Goal: Transaction & Acquisition: Book appointment/travel/reservation

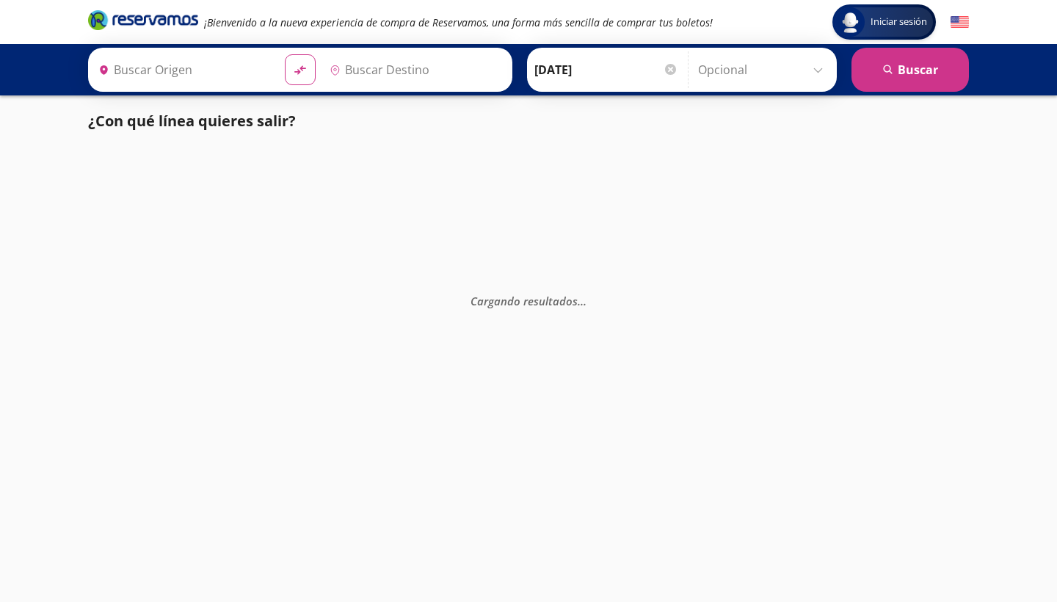
type input "[GEOGRAPHIC_DATA], [GEOGRAPHIC_DATA]"
type input "Uruapan, [GEOGRAPHIC_DATA]"
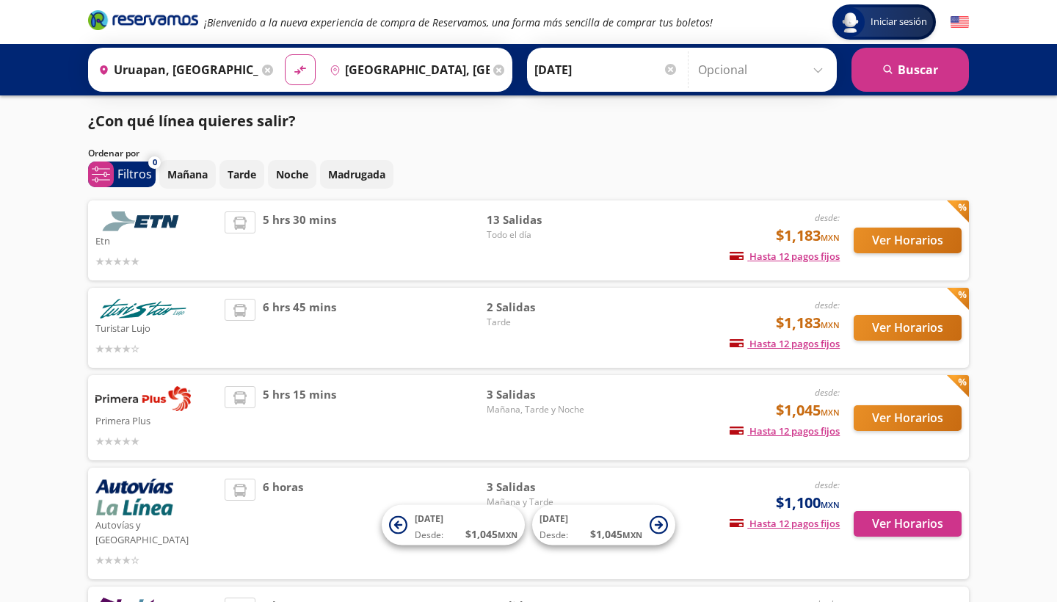
click at [433, 249] on div "5 hrs 30 mins" at bounding box center [356, 240] width 262 height 58
click at [897, 245] on button "Ver Horarios" at bounding box center [908, 241] width 108 height 26
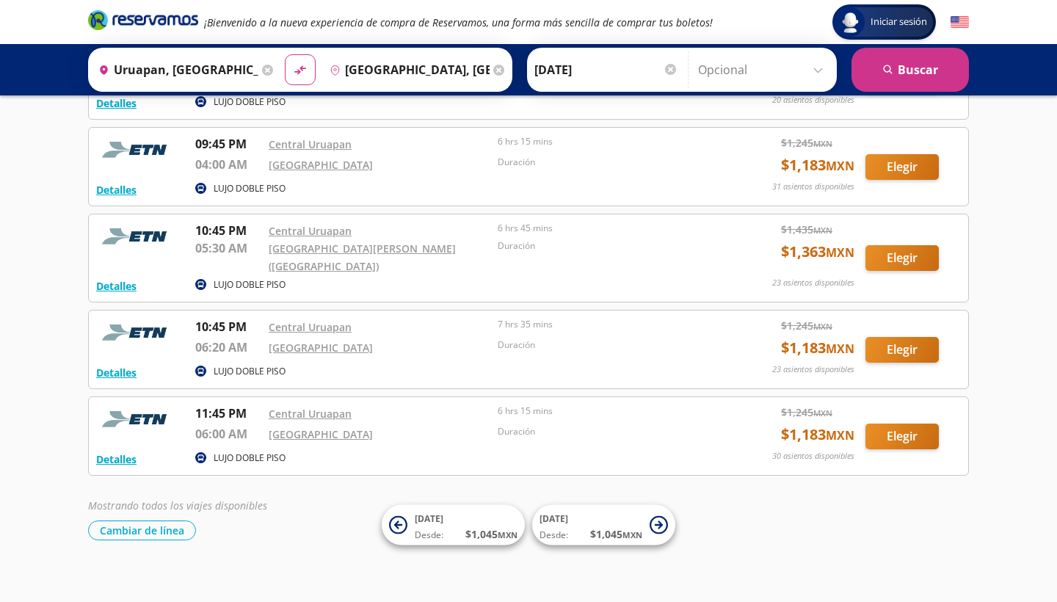
scroll to position [830, 0]
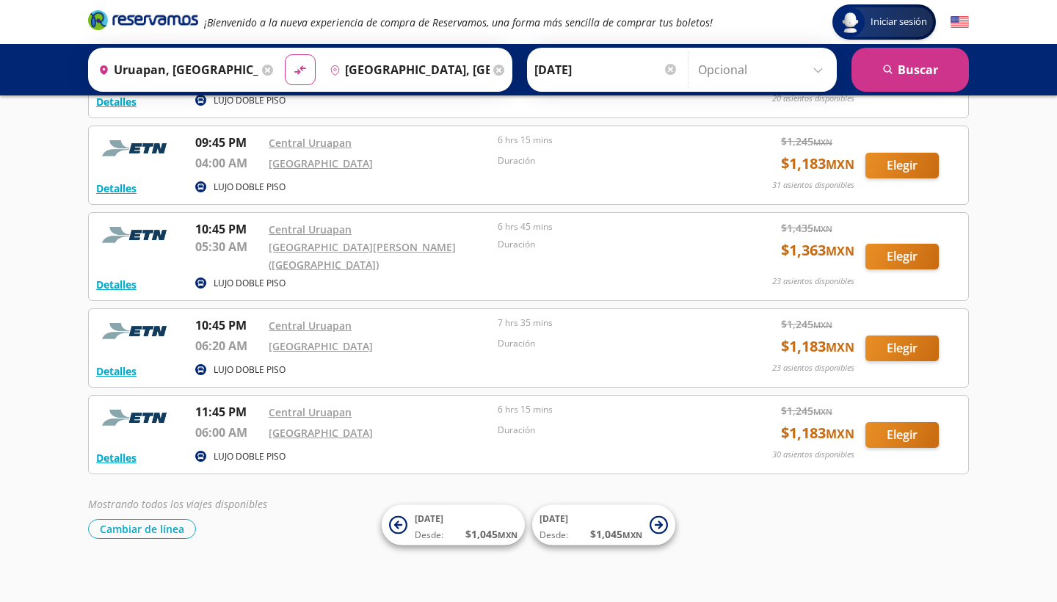
click at [918, 253] on button "Elegir" at bounding box center [902, 257] width 73 height 26
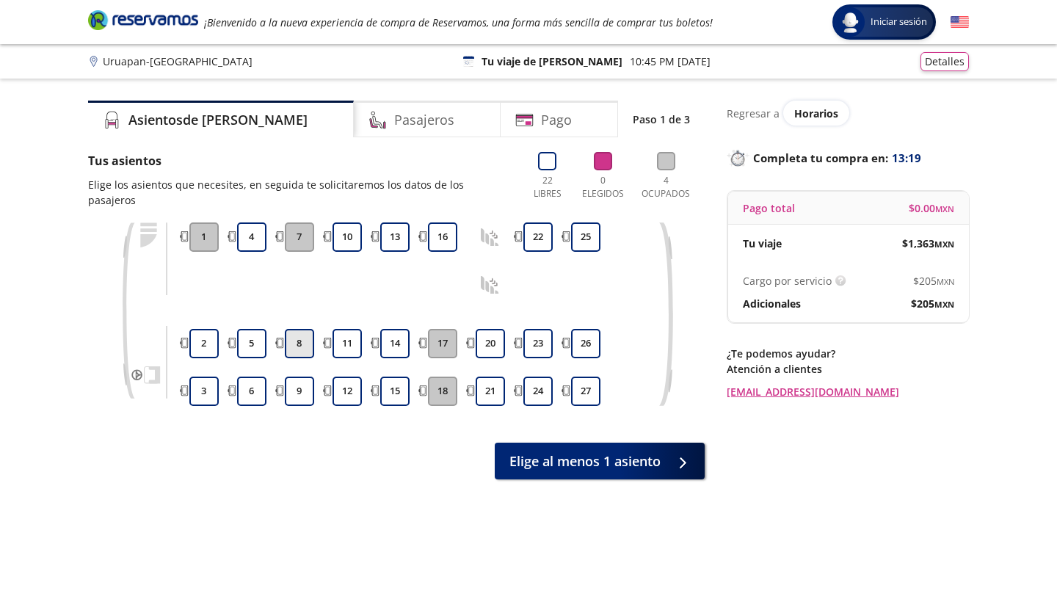
click at [294, 329] on button "8" at bounding box center [299, 343] width 29 height 29
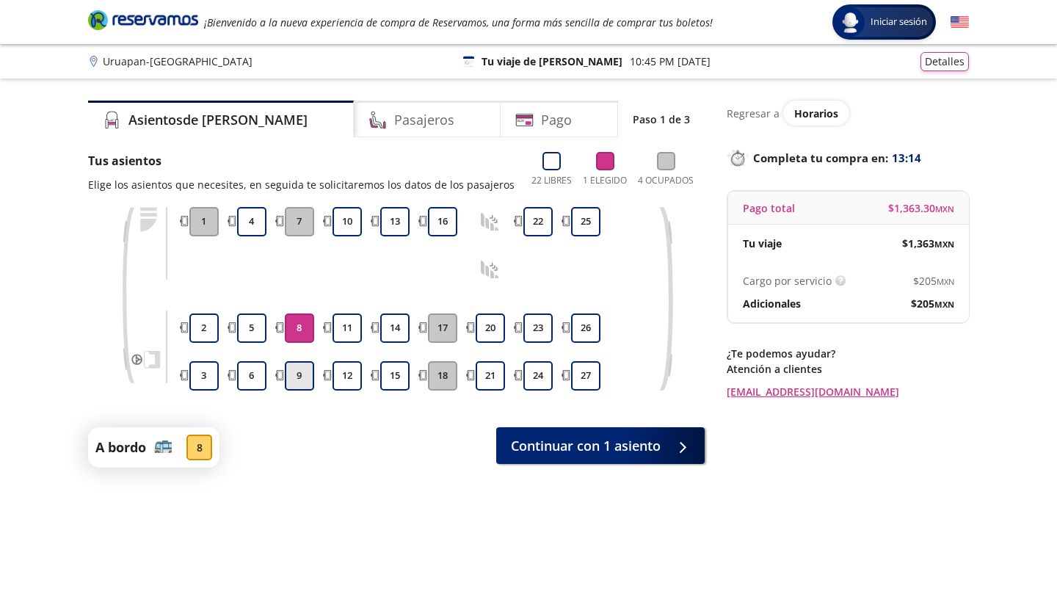
click at [297, 380] on button "9" at bounding box center [299, 375] width 29 height 29
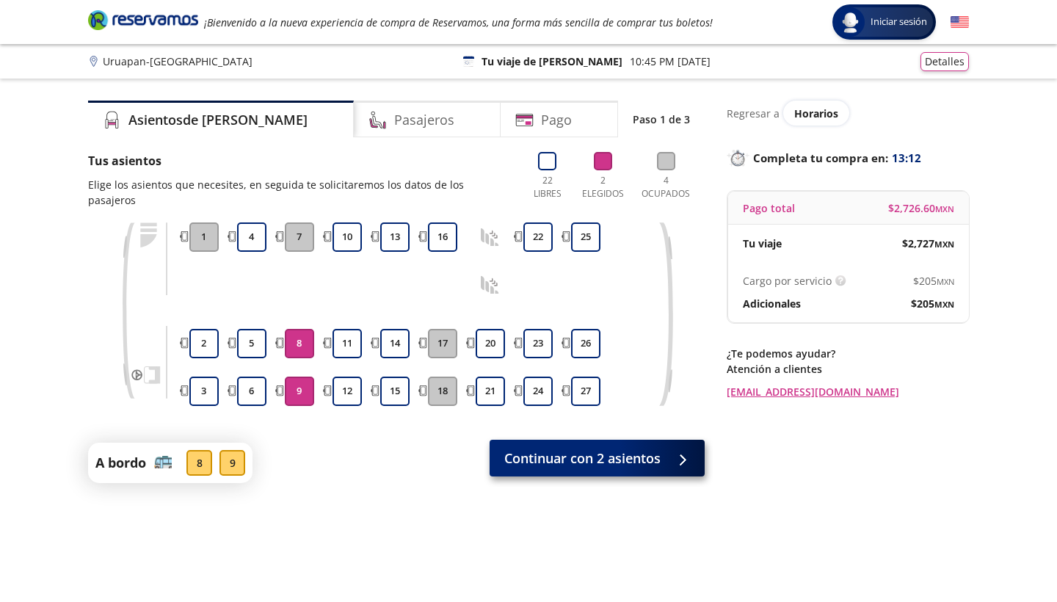
click at [505, 449] on span "Continuar con 2 asientos" at bounding box center [583, 459] width 156 height 20
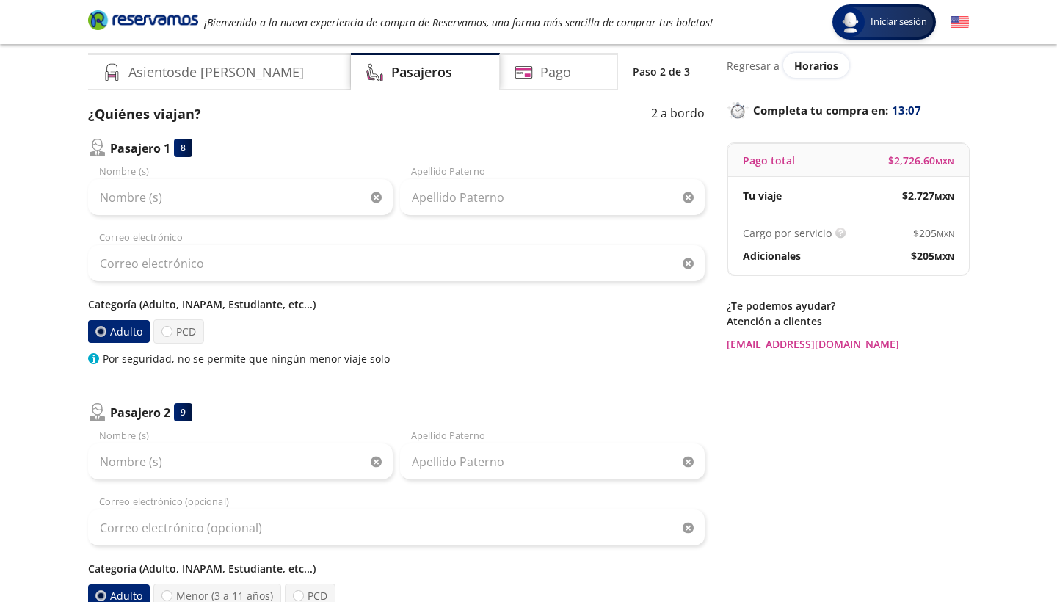
scroll to position [46, 0]
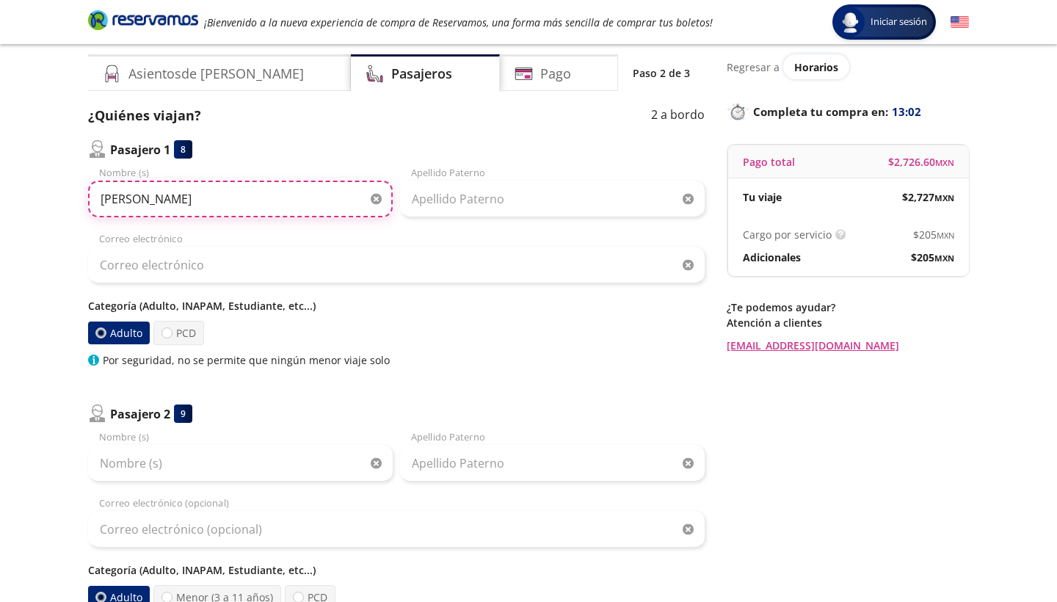
type input "[PERSON_NAME]"
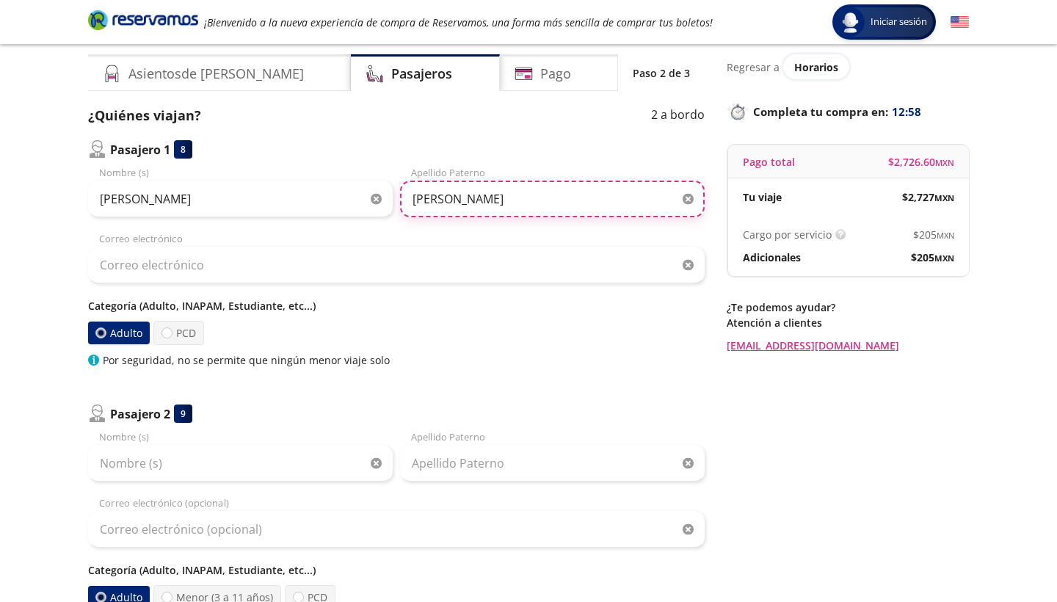
type input "[PERSON_NAME]"
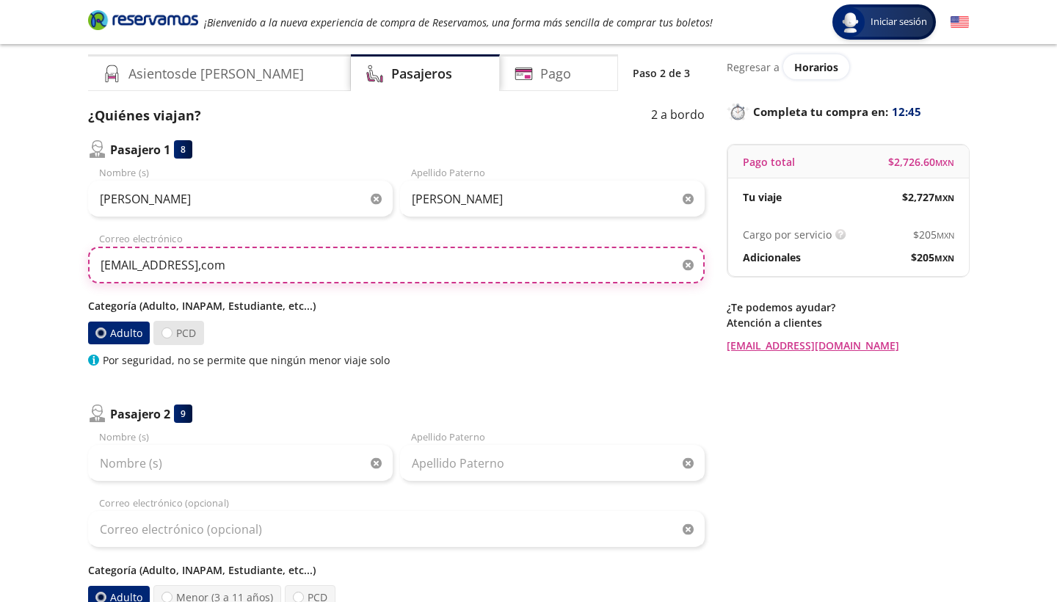
type input "[EMAIL_ADDRESS],com"
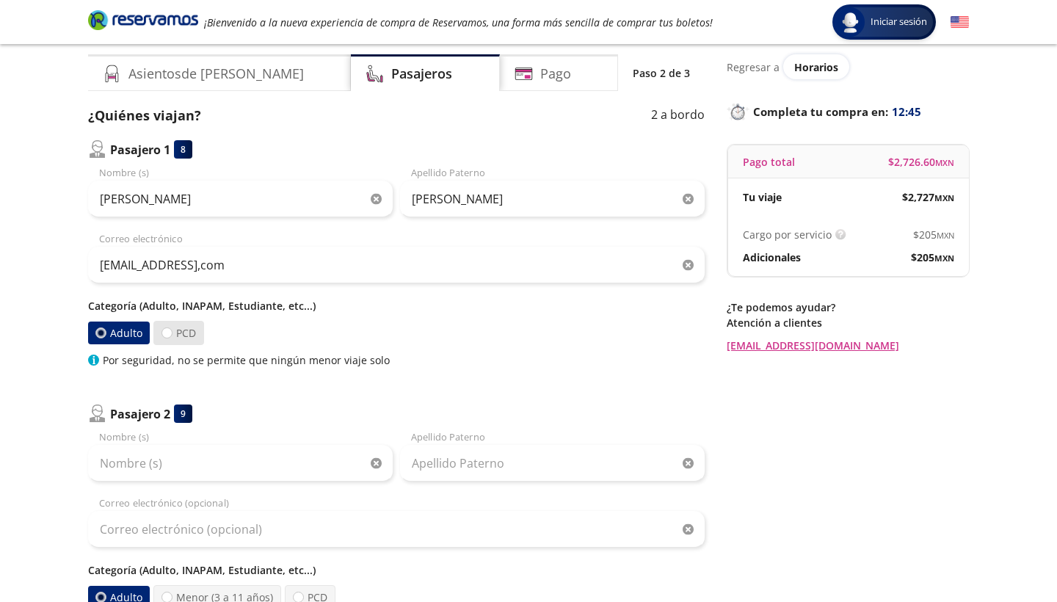
click at [168, 340] on label "PCD" at bounding box center [178, 333] width 51 height 24
click at [168, 338] on input "PCD" at bounding box center [167, 333] width 10 height 10
radio input "true"
radio input "false"
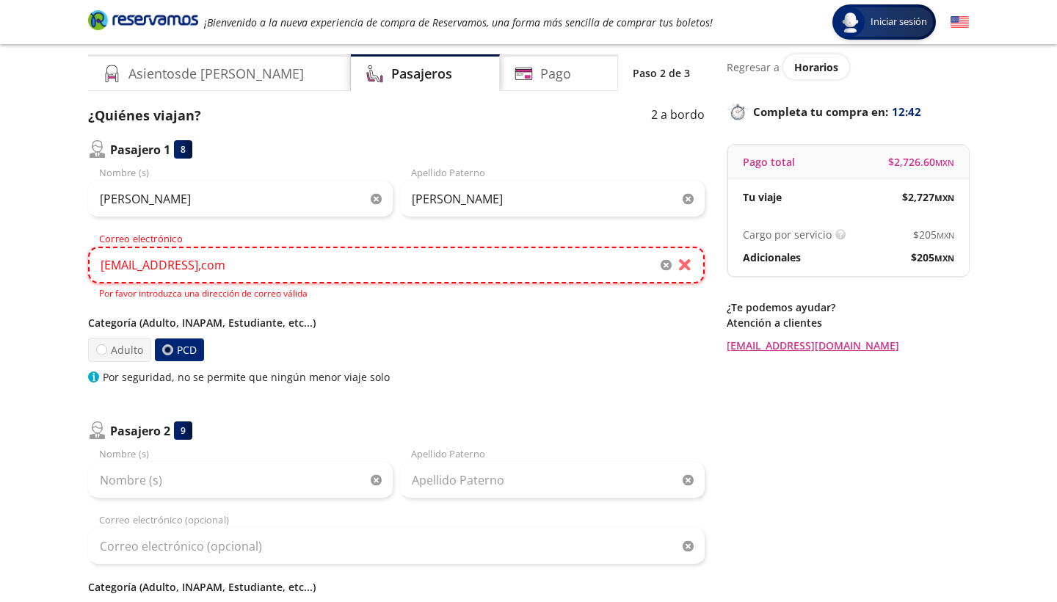
click at [249, 272] on input "[EMAIL_ADDRESS],com" at bounding box center [396, 265] width 617 height 37
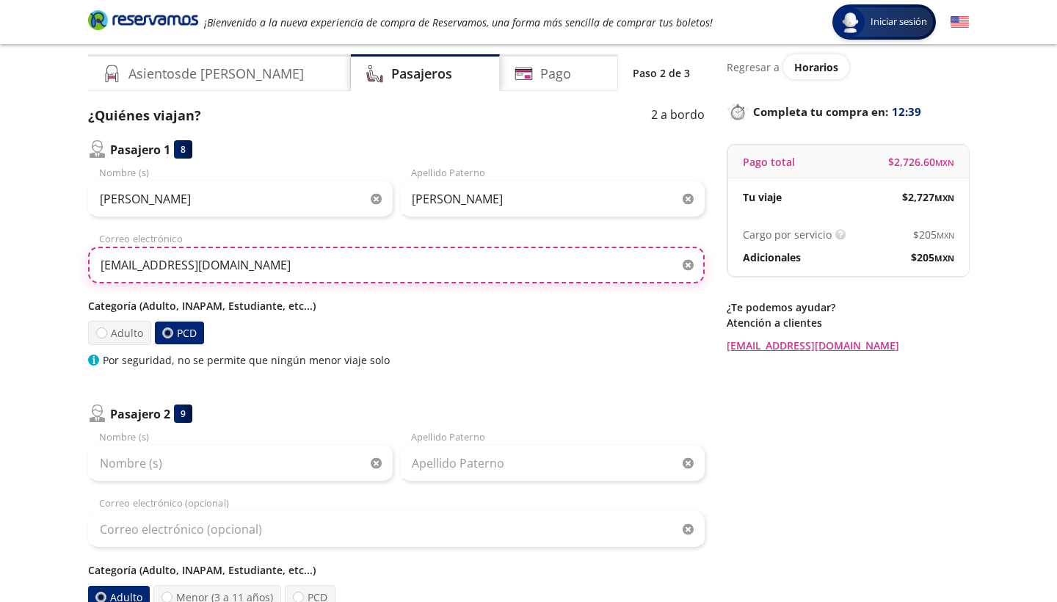
type input "[EMAIL_ADDRESS][DOMAIN_NAME]"
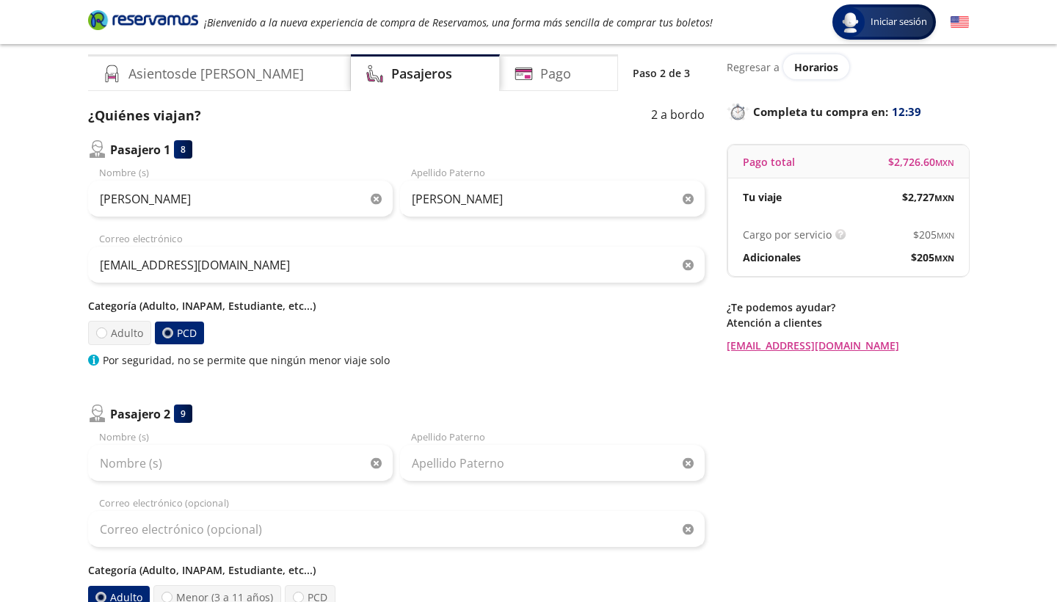
click at [369, 324] on div "Adulto PCD" at bounding box center [396, 333] width 617 height 24
click at [116, 341] on label "Adulto" at bounding box center [119, 333] width 63 height 24
click at [106, 338] on input "Adulto" at bounding box center [102, 333] width 10 height 10
radio input "true"
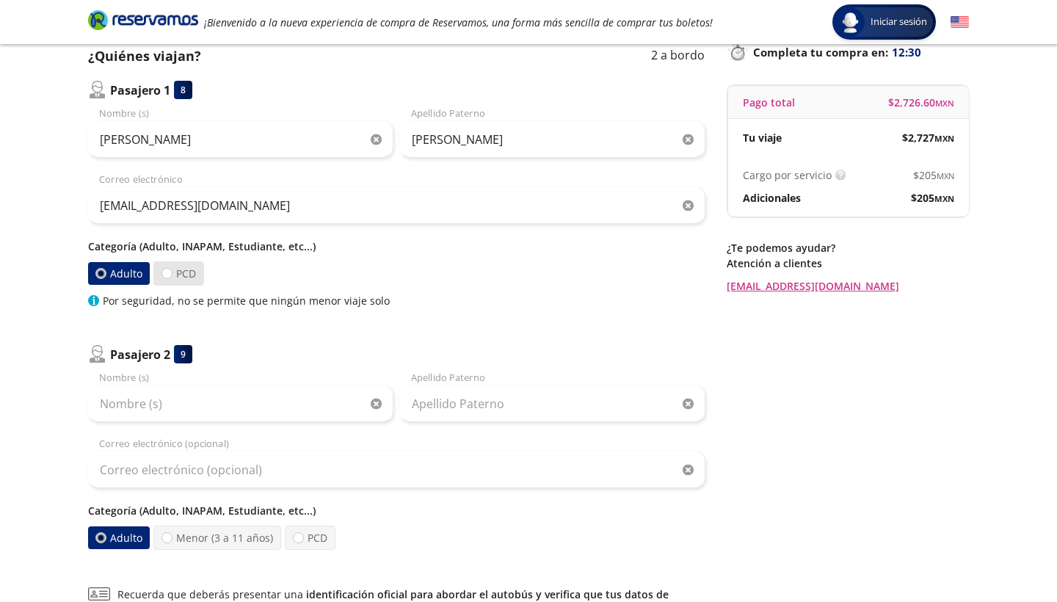
scroll to position [108, 0]
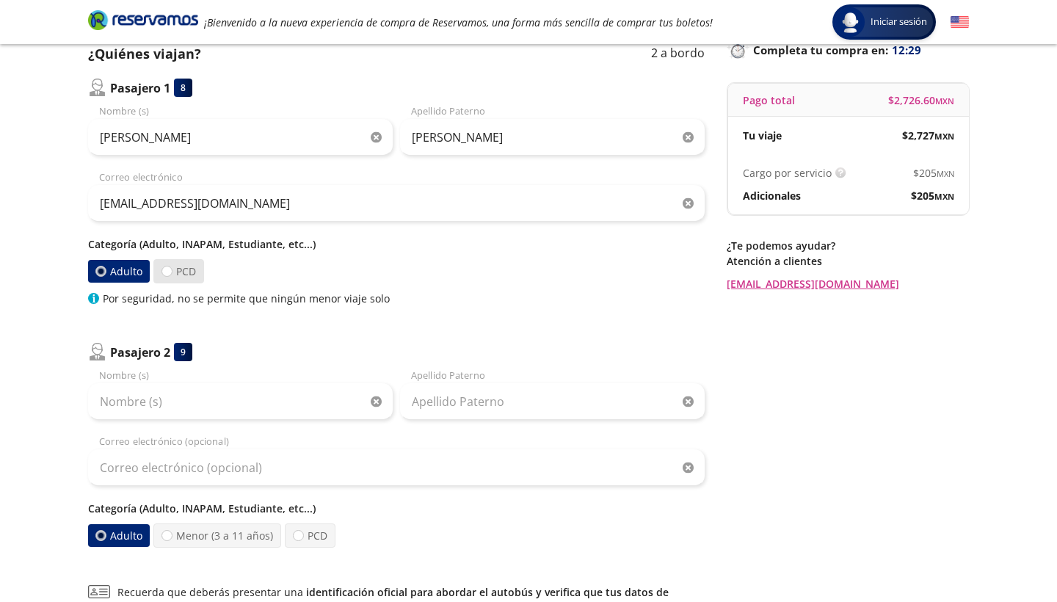
click at [188, 275] on label "PCD" at bounding box center [178, 271] width 51 height 24
click at [172, 275] on input "PCD" at bounding box center [167, 272] width 10 height 10
radio input "true"
click at [120, 272] on label "Adulto" at bounding box center [119, 271] width 63 height 24
click at [106, 272] on input "Adulto" at bounding box center [102, 272] width 10 height 10
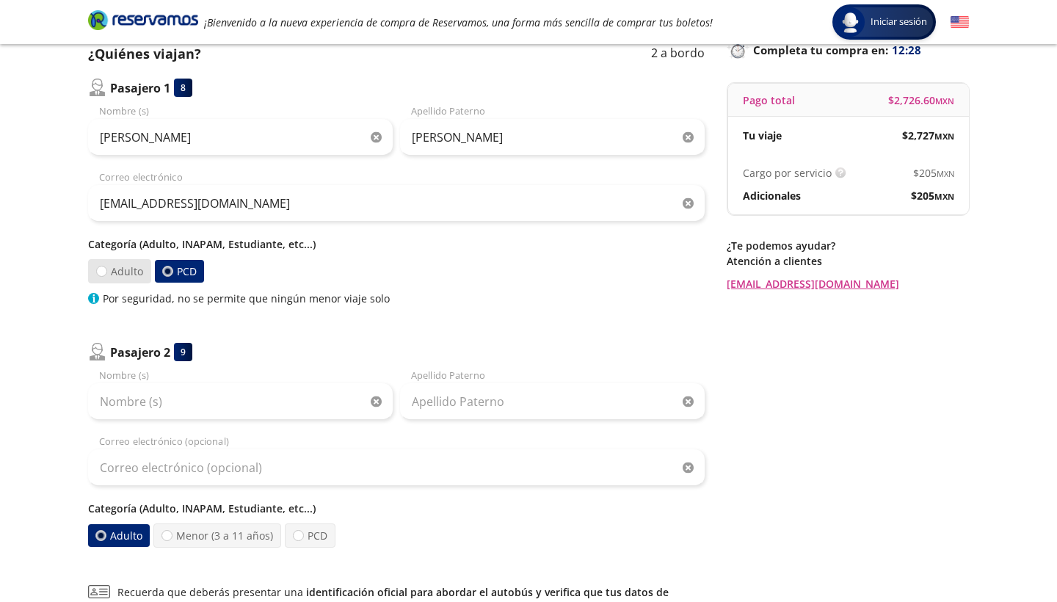
radio input "true"
click at [167, 275] on div at bounding box center [167, 271] width 11 height 11
click at [167, 275] on input "PCD" at bounding box center [167, 272] width 10 height 10
radio input "true"
click at [137, 270] on label "Adulto" at bounding box center [119, 271] width 63 height 24
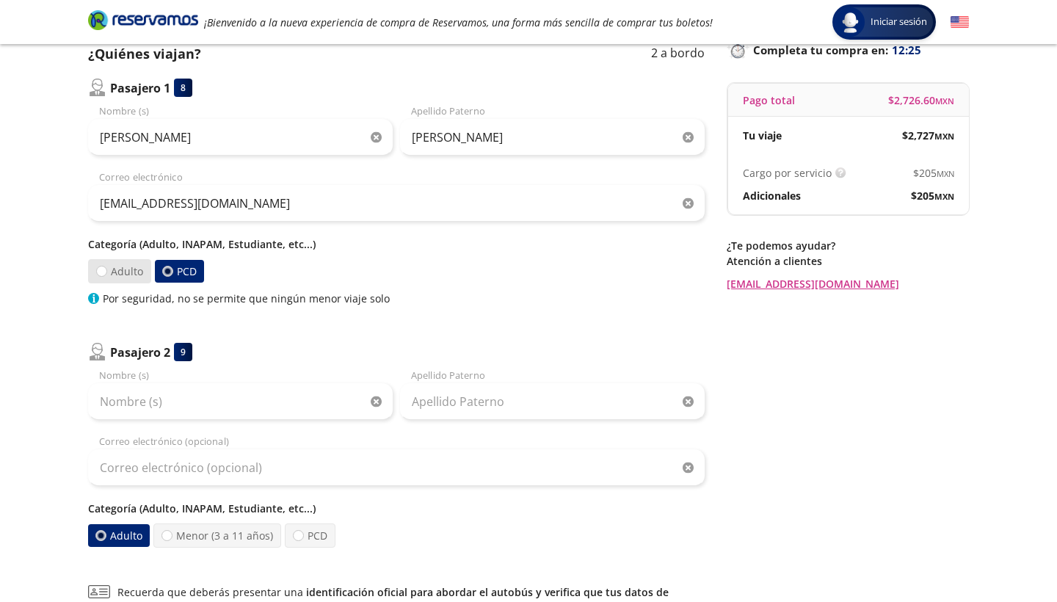
click at [106, 270] on input "Adulto" at bounding box center [102, 272] width 10 height 10
radio input "true"
radio input "false"
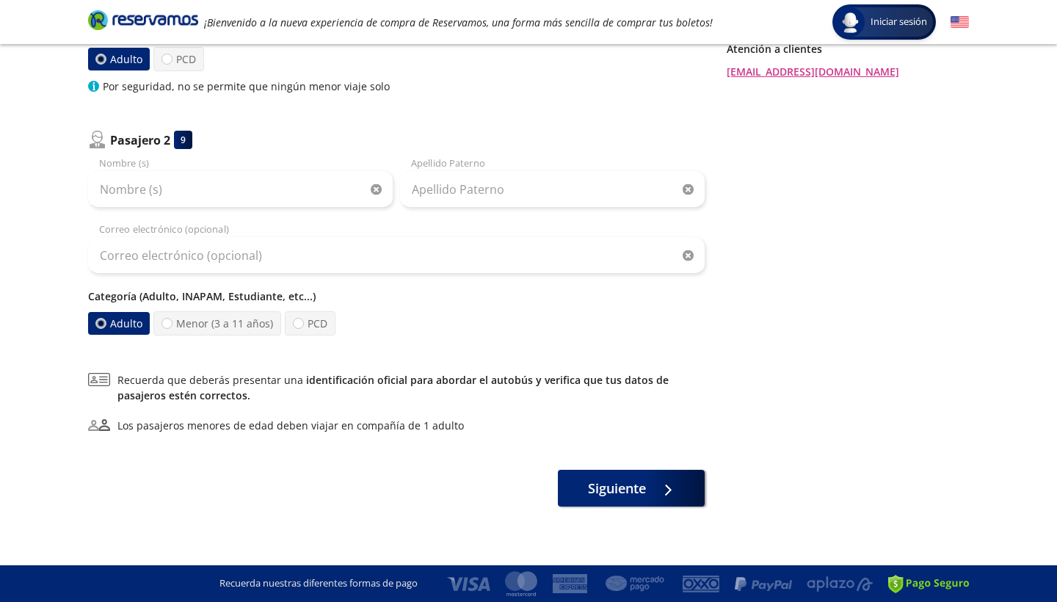
scroll to position [320, 0]
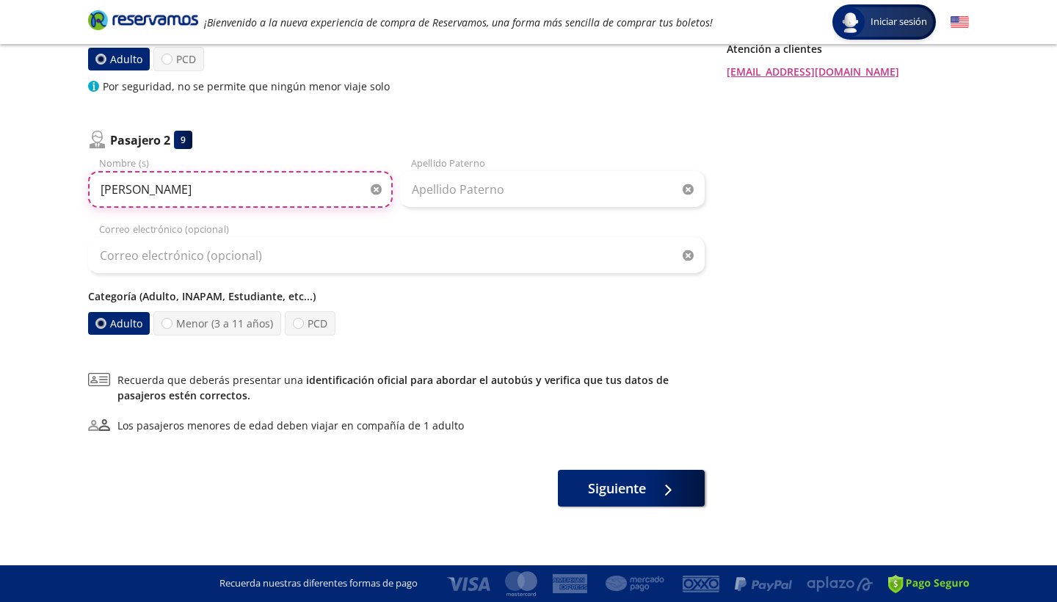
type input "[PERSON_NAME]"
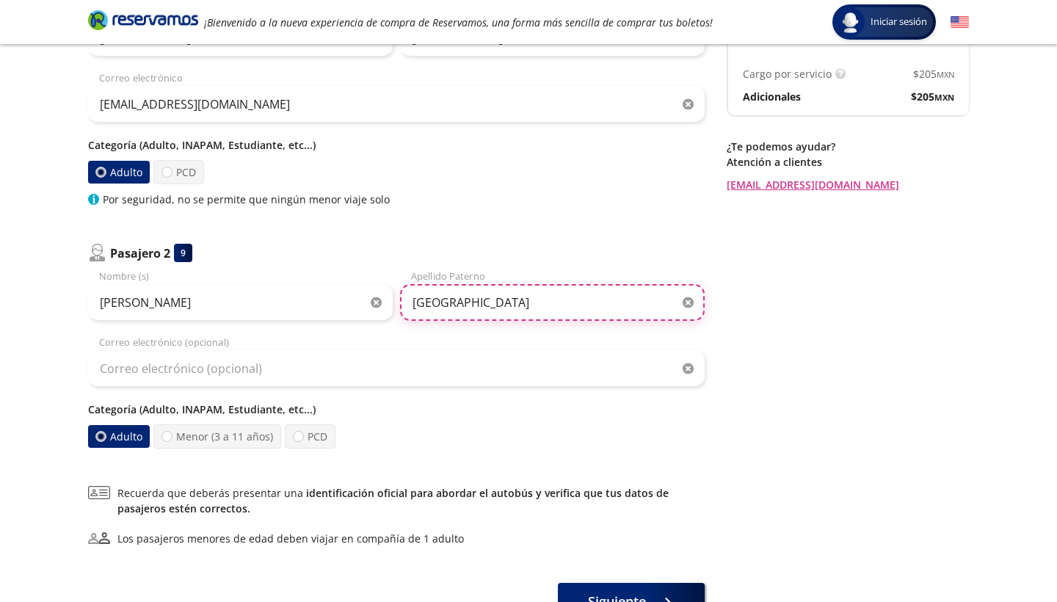
scroll to position [196, 0]
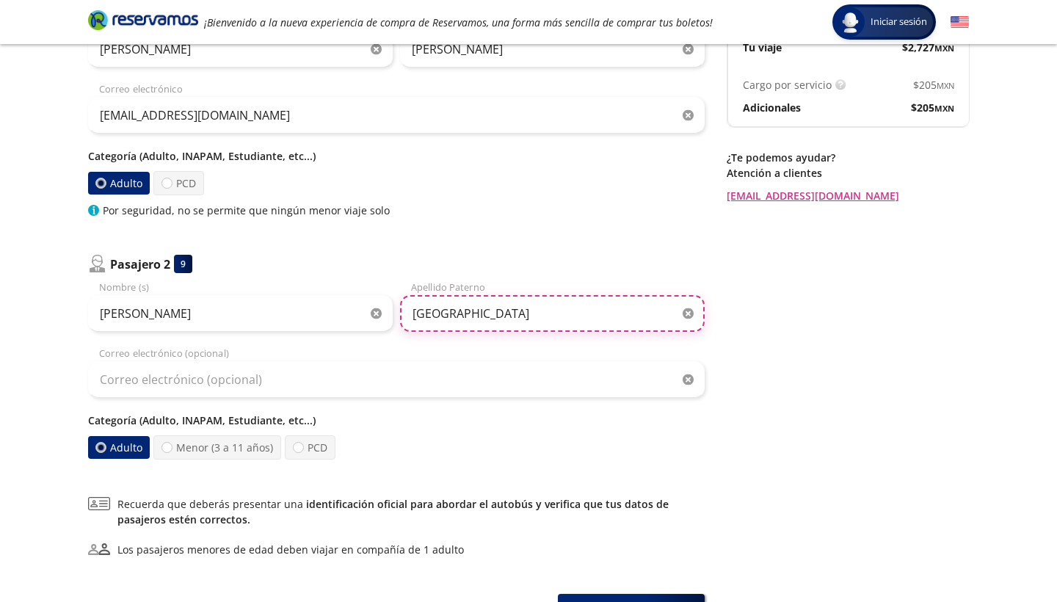
type input "[GEOGRAPHIC_DATA]"
click at [806, 325] on div "Regresar a Horarios Completa tu compra en : 11:24 Pago total $ 2,726.60 MXN Tu …" at bounding box center [848, 268] width 242 height 726
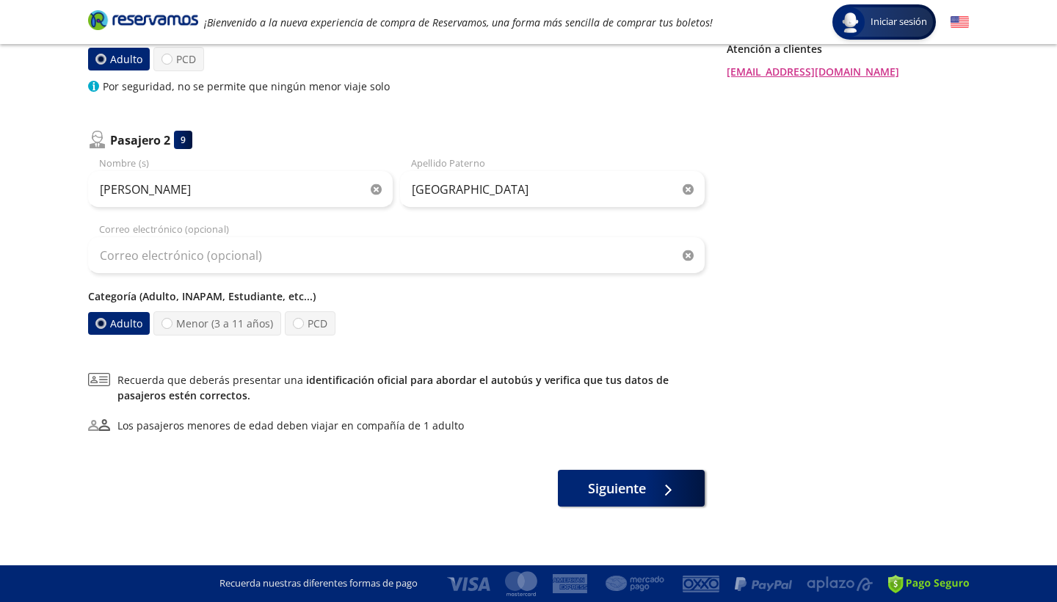
scroll to position [320, 0]
click at [630, 466] on div "¿Quiénes viajan? 2 a bordo Pasajero 1 8 [PERSON_NAME] (s) [PERSON_NAME] Apellid…" at bounding box center [396, 169] width 617 height 675
click at [633, 483] on span "Siguiente" at bounding box center [617, 486] width 58 height 20
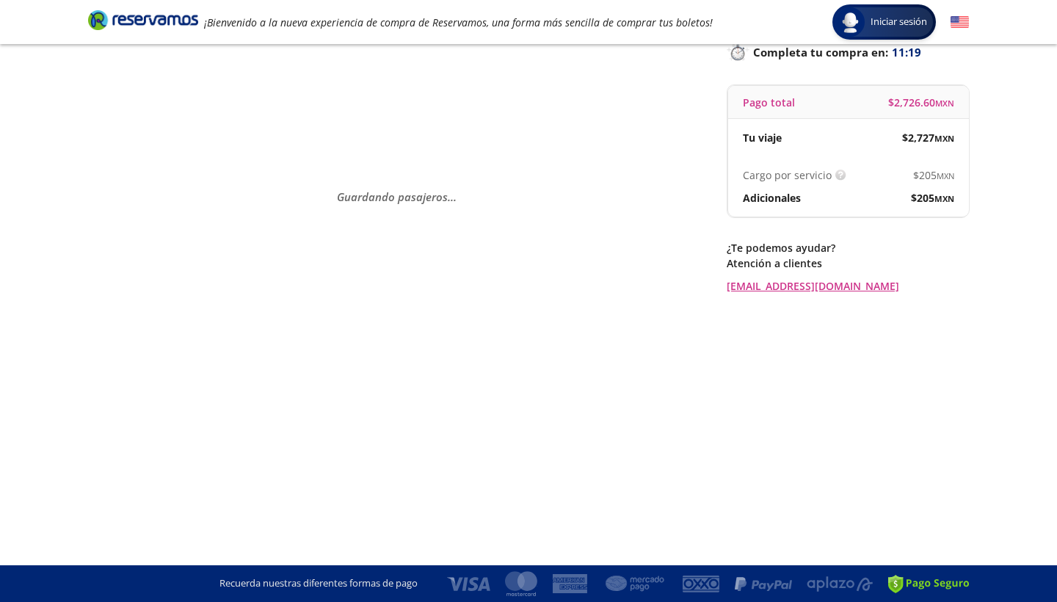
scroll to position [0, 0]
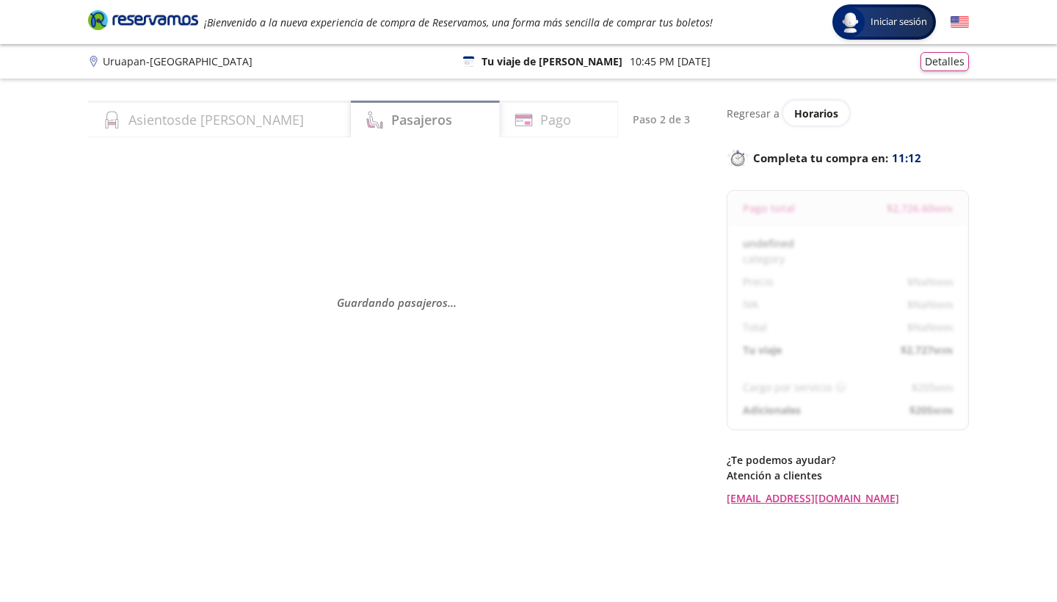
select select "MX"
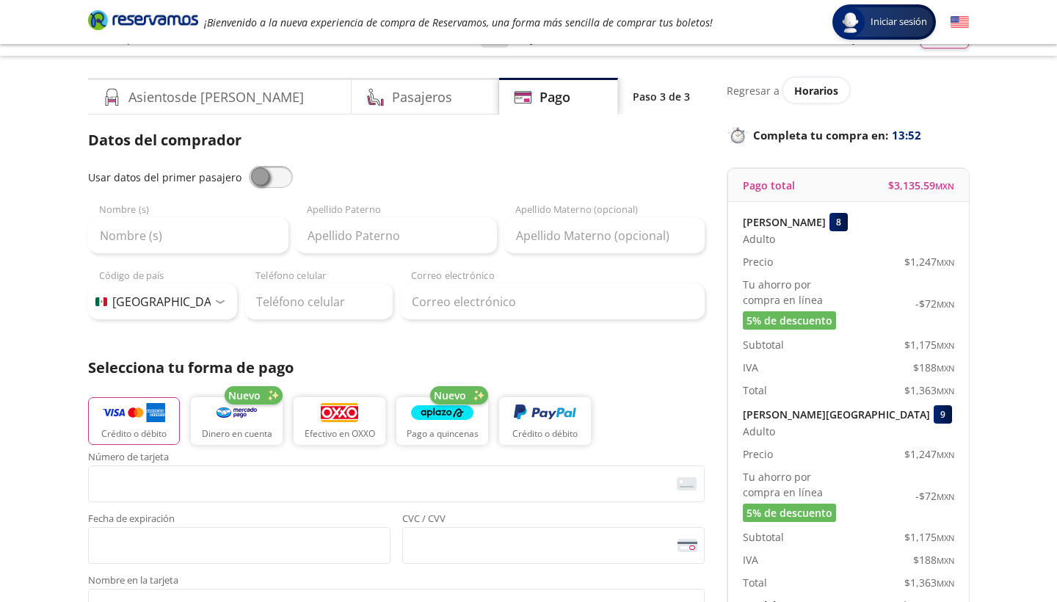
scroll to position [26, 0]
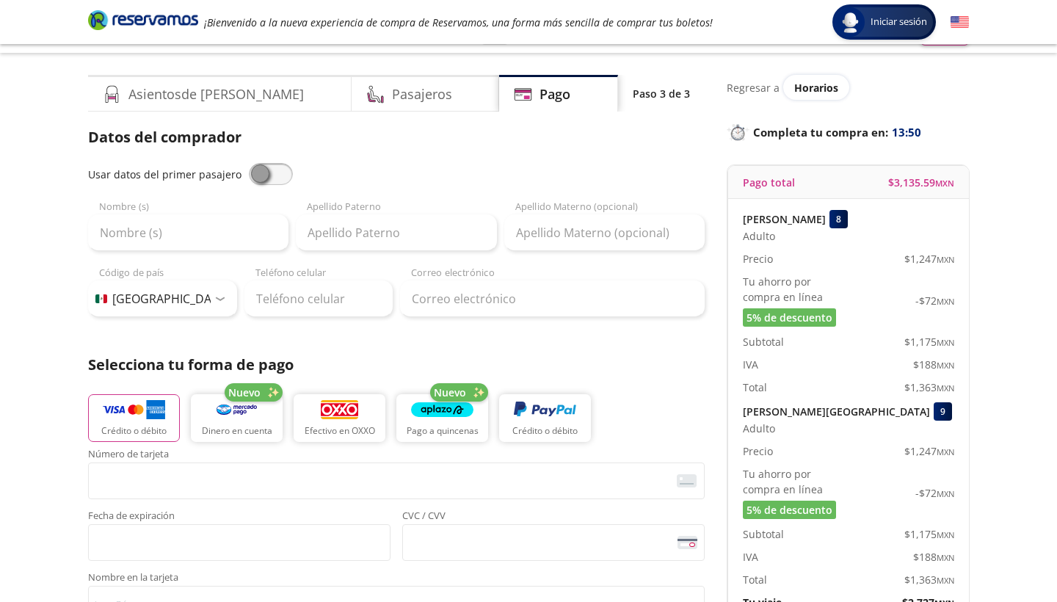
click at [258, 170] on span at bounding box center [271, 174] width 44 height 22
click at [249, 163] on input "checkbox" at bounding box center [249, 163] width 0 height 0
type input "[PERSON_NAME]"
type input "[EMAIL_ADDRESS][DOMAIN_NAME]"
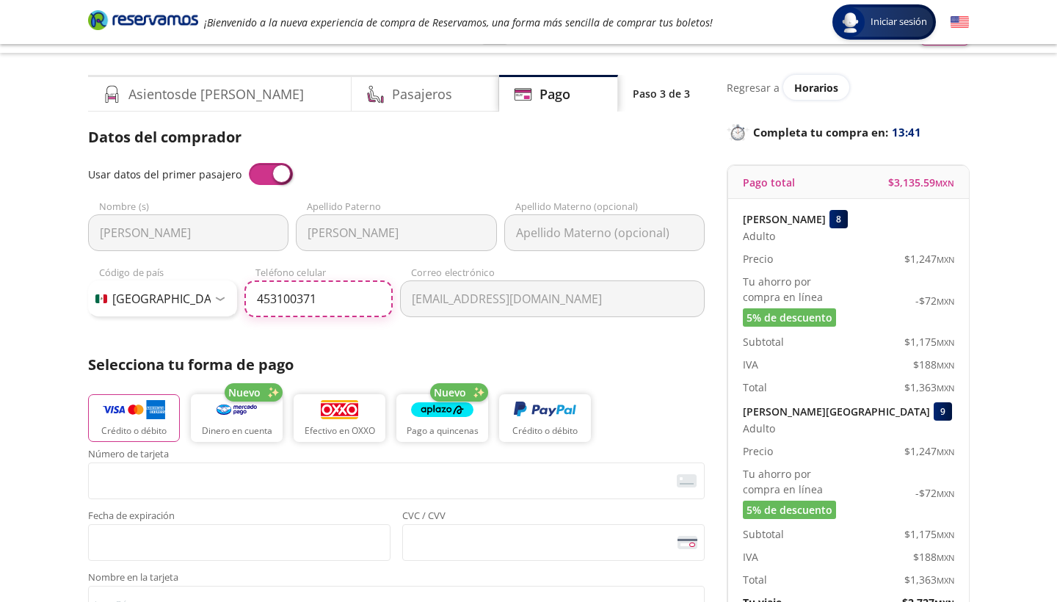
type input "453 100 3710"
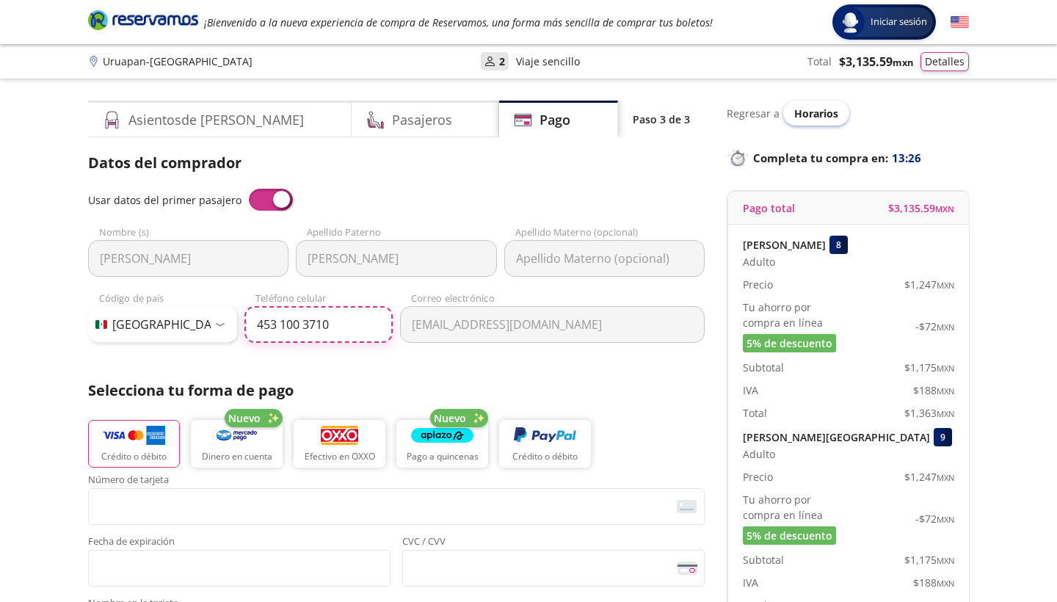
scroll to position [0, 0]
click at [941, 67] on button "Detalles" at bounding box center [945, 59] width 48 height 19
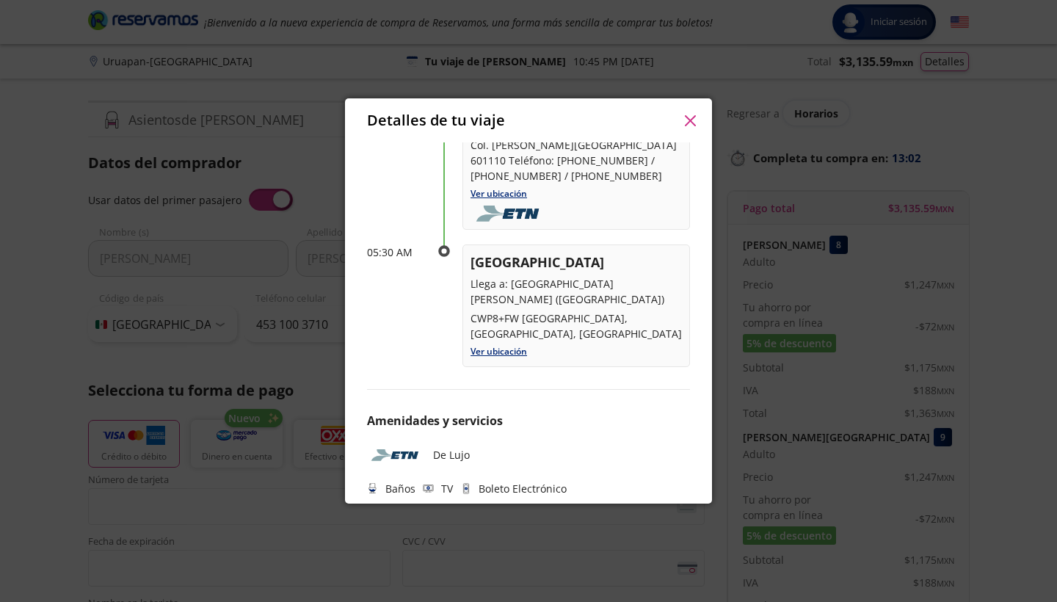
scroll to position [146, 0]
click at [502, 346] on link "Ver ubicación" at bounding box center [499, 352] width 57 height 12
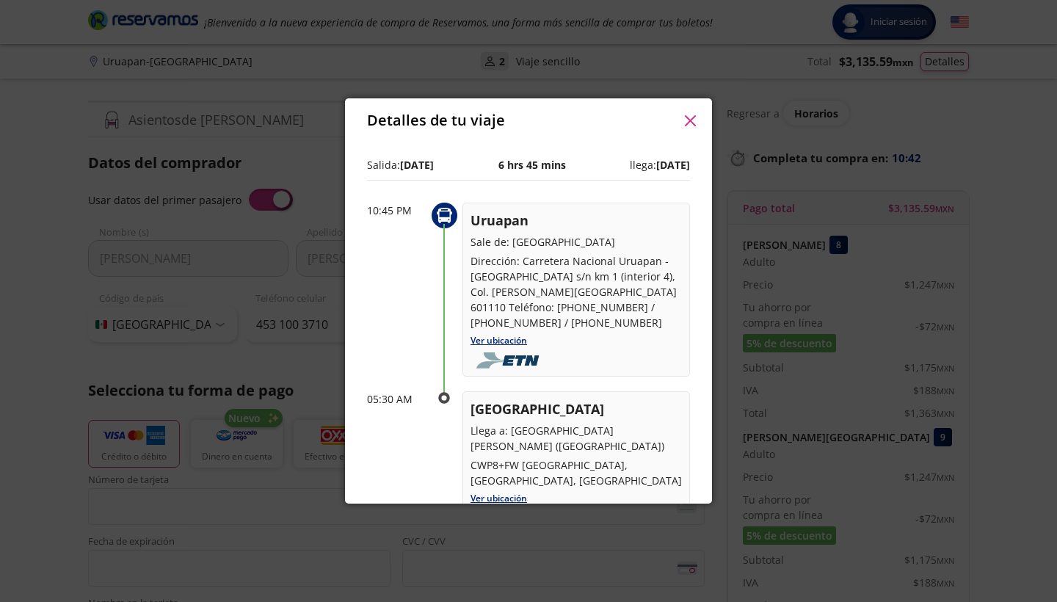
scroll to position [0, 0]
click at [690, 120] on icon "button" at bounding box center [689, 120] width 11 height 11
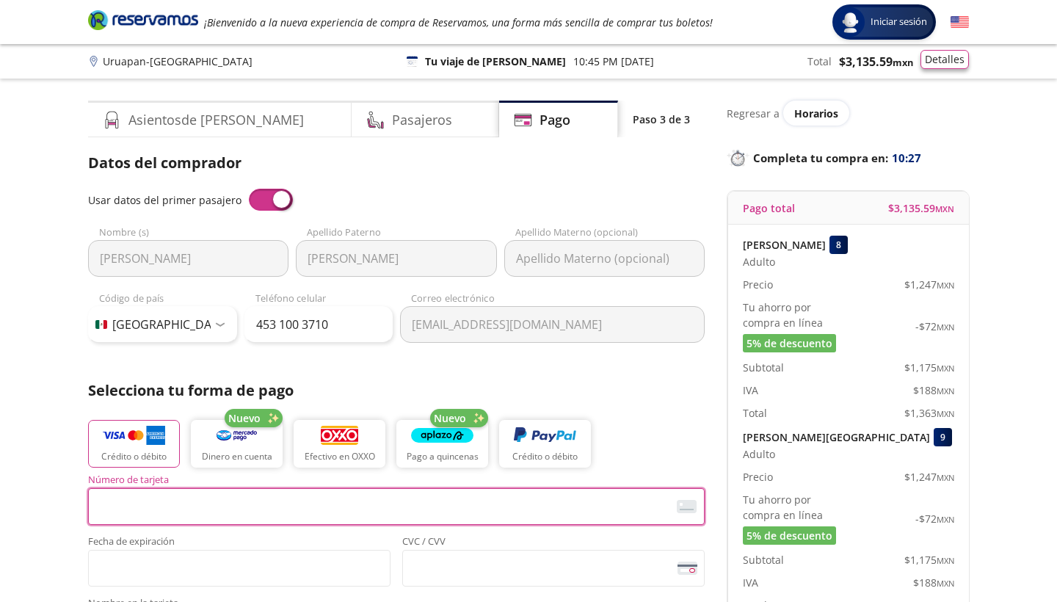
click at [942, 61] on button "Detalles" at bounding box center [945, 59] width 48 height 19
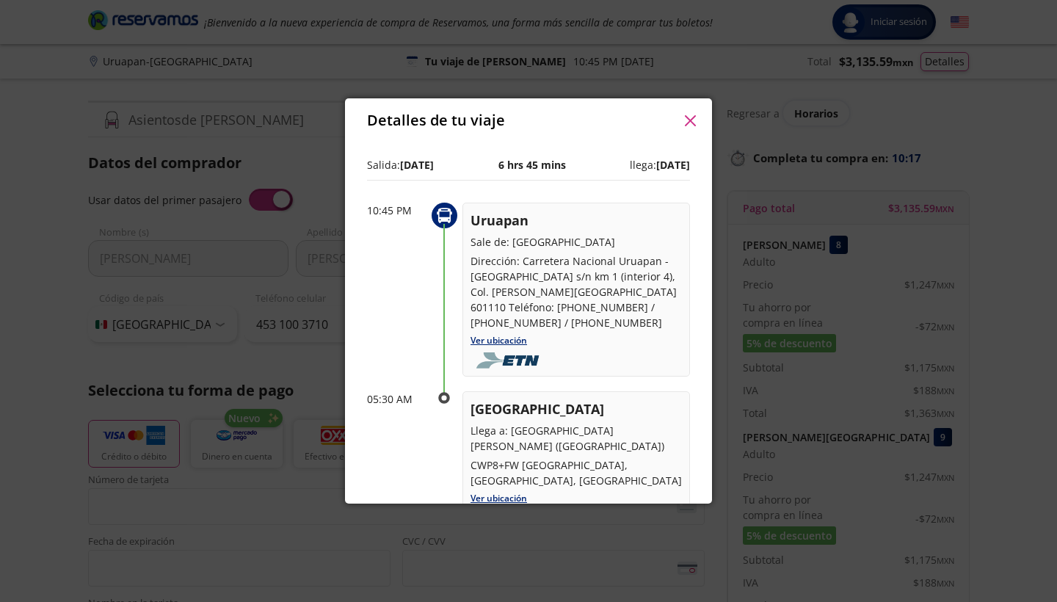
click at [694, 128] on button "button" at bounding box center [690, 120] width 22 height 22
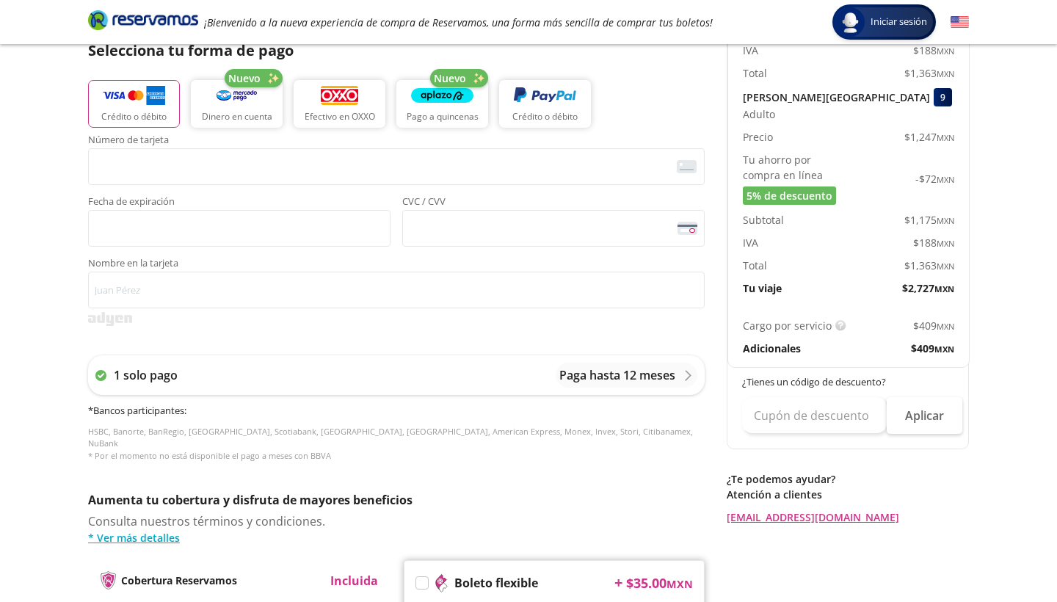
scroll to position [344, 0]
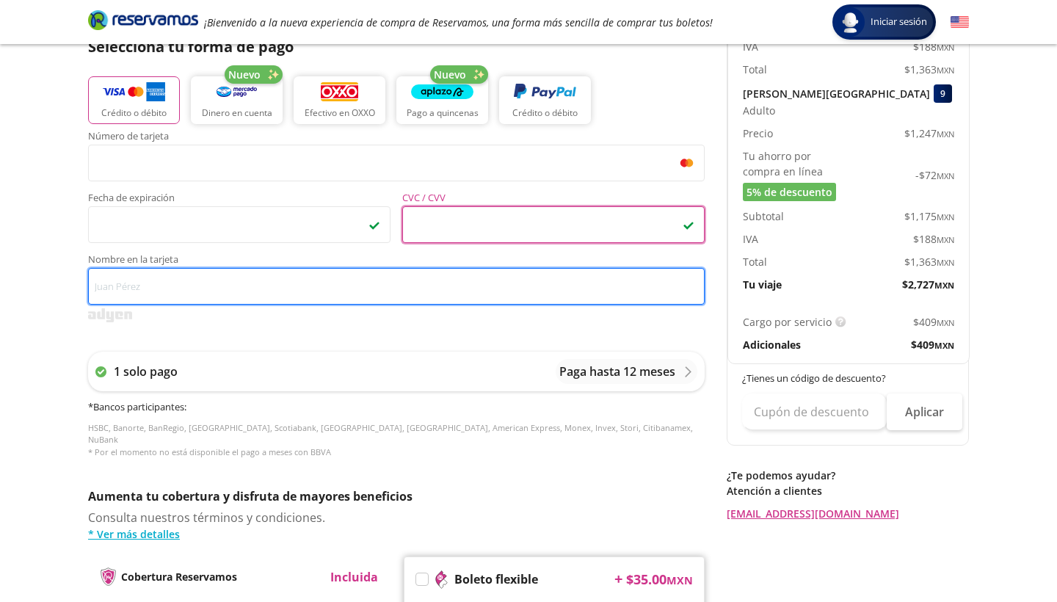
click at [481, 275] on input "Nombre en la tarjeta" at bounding box center [396, 286] width 617 height 37
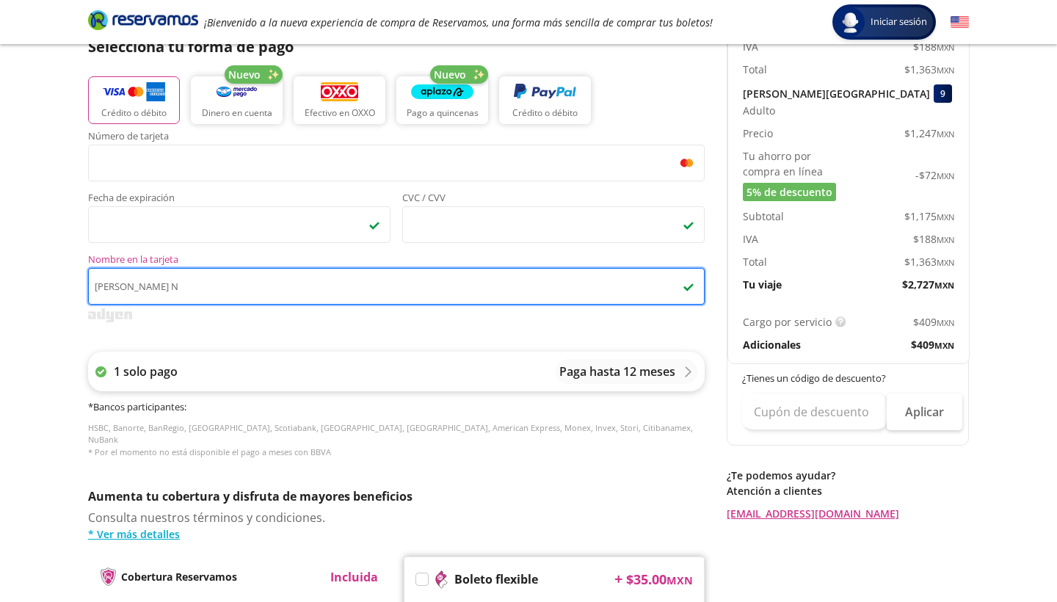
type input "[PERSON_NAME] N"
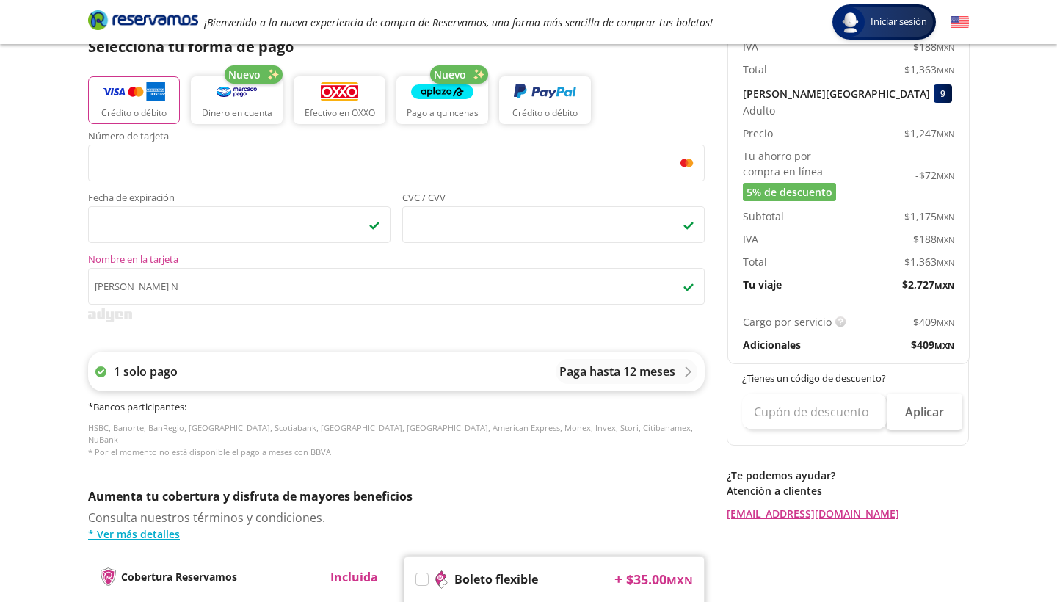
click at [471, 388] on div "1 solo pago Paga hasta 12 meses" at bounding box center [396, 372] width 617 height 40
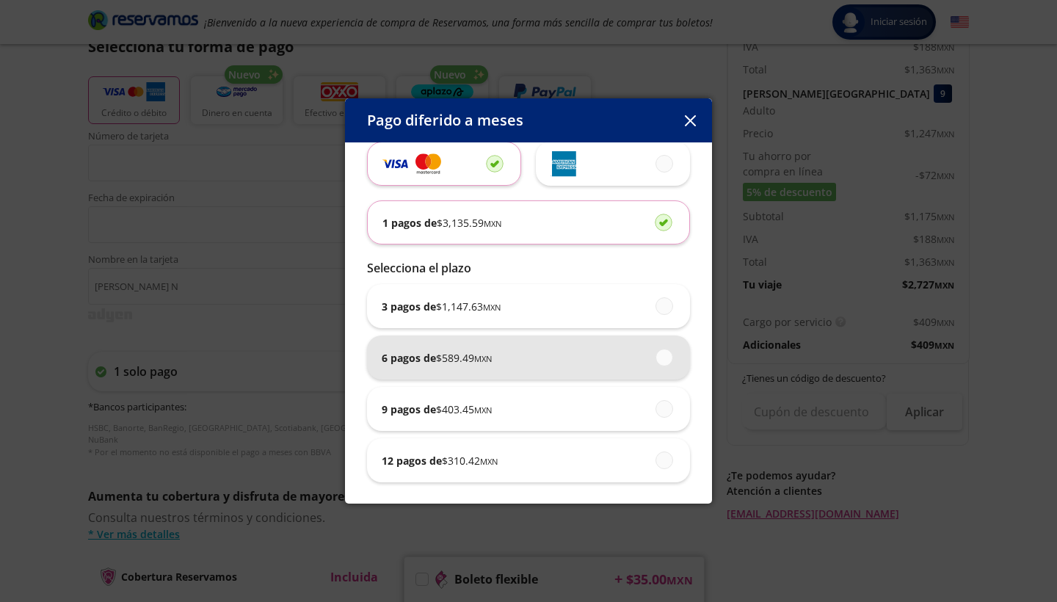
scroll to position [34, 0]
click at [513, 363] on div "6 pagos de $ 589.49 MXN" at bounding box center [529, 357] width 294 height 44
click at [656, 361] on input "6 pagos de $ 589.49 MXN" at bounding box center [661, 357] width 10 height 10
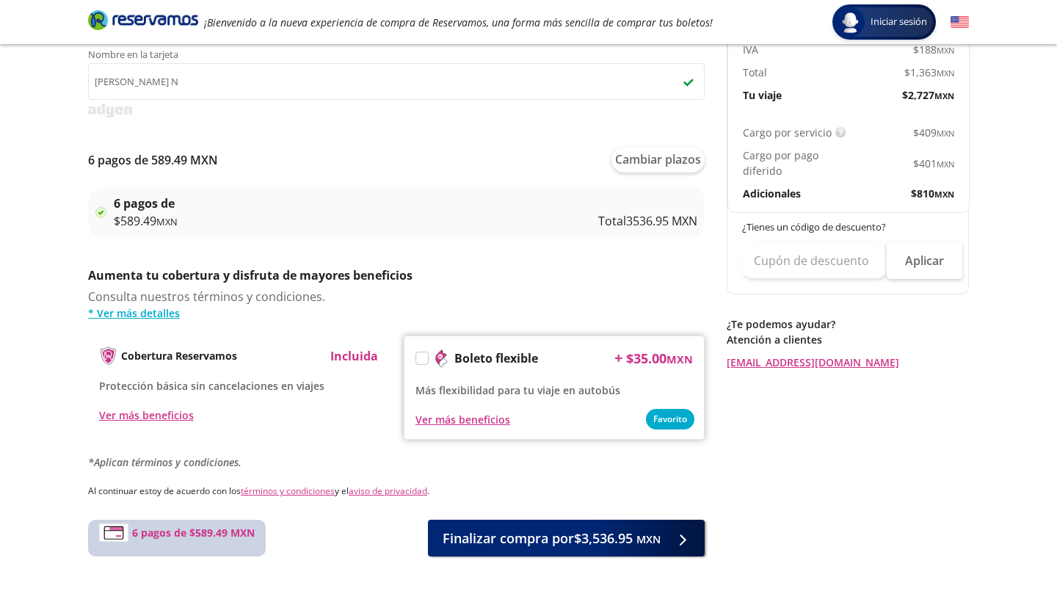
scroll to position [547, 0]
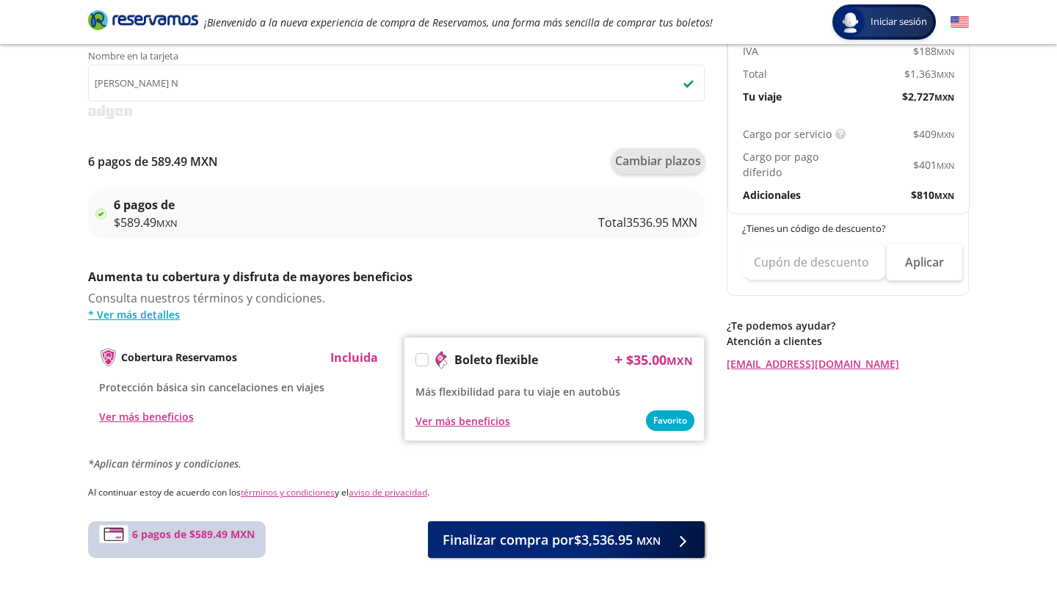
click at [639, 165] on button "Cambiar plazos" at bounding box center [658, 161] width 93 height 26
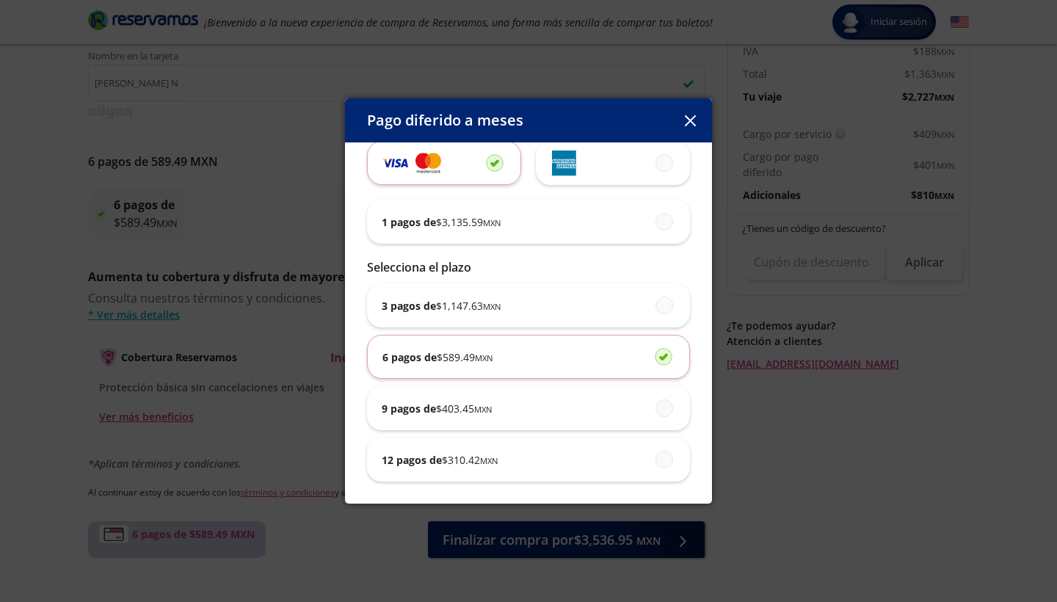
scroll to position [34, 0]
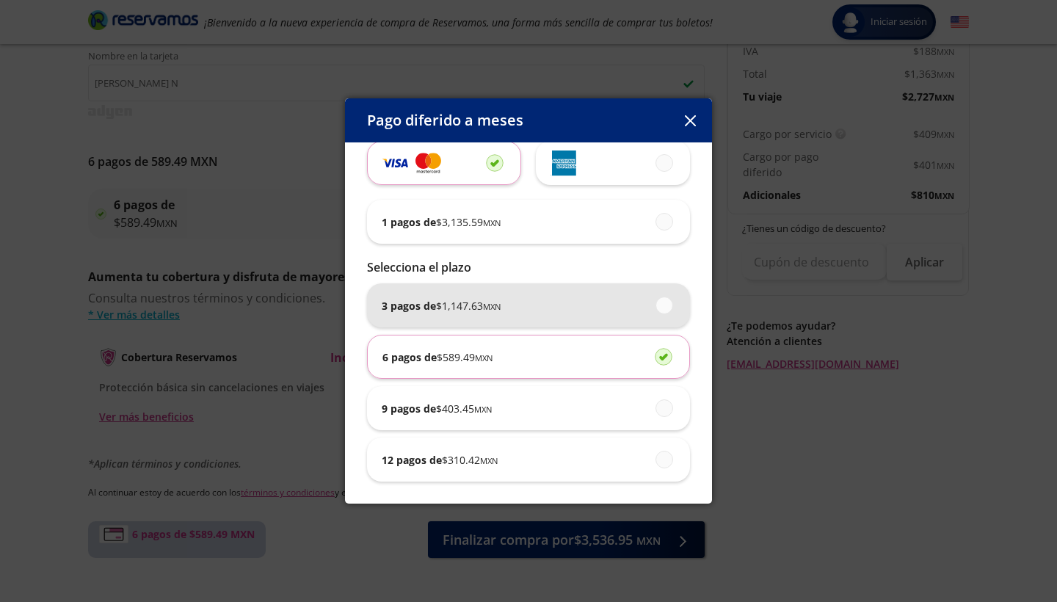
click at [472, 304] on span "$ 1,147.63 MXN" at bounding box center [468, 305] width 65 height 15
click at [656, 304] on input "3 pagos de $ 1,147.63 MXN" at bounding box center [661, 305] width 10 height 10
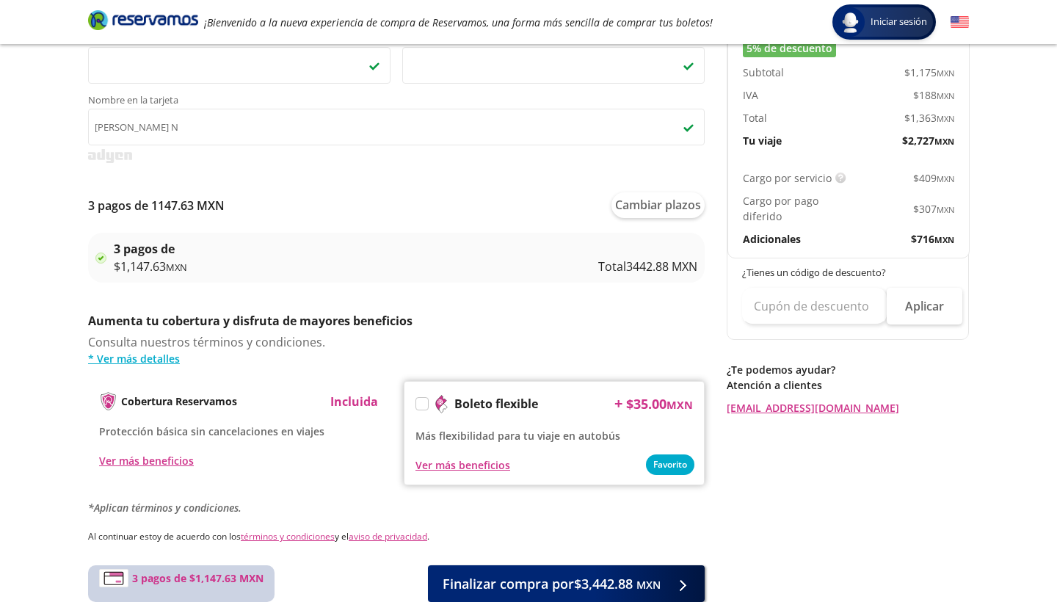
scroll to position [507, 0]
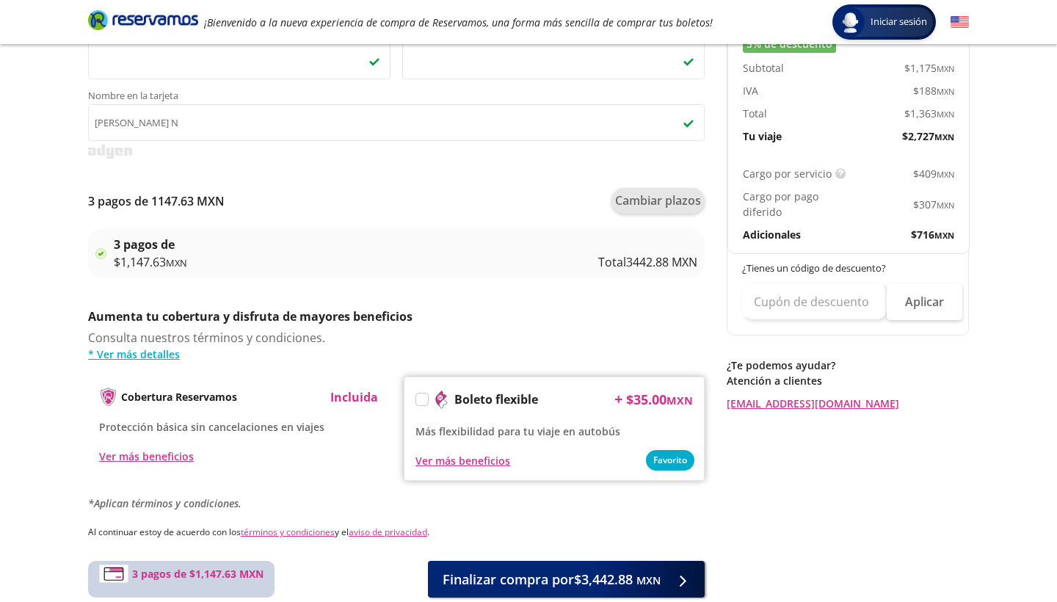
click at [654, 201] on button "Cambiar plazos" at bounding box center [658, 201] width 93 height 26
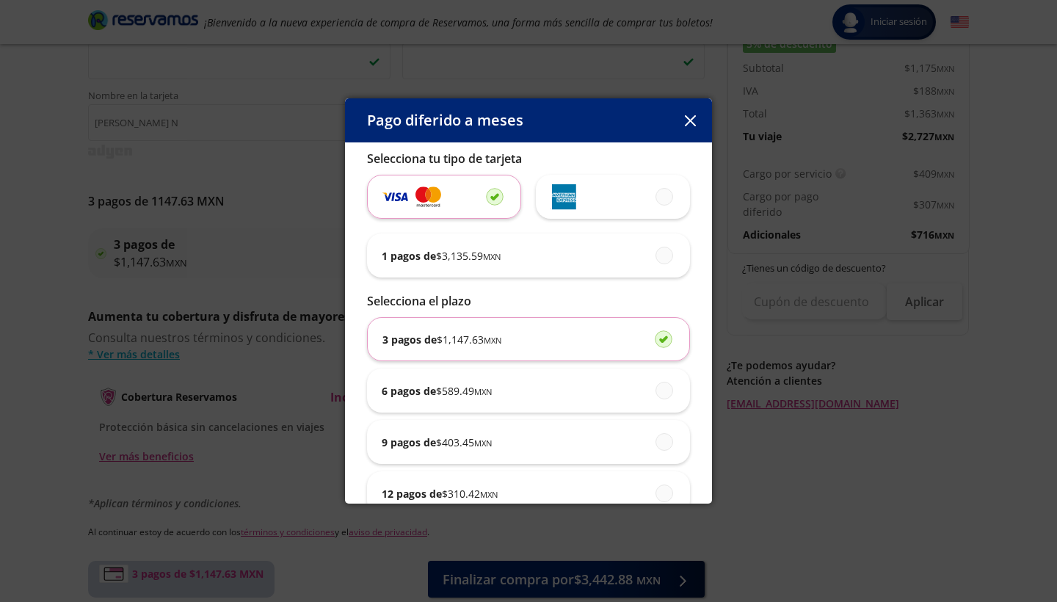
click at [694, 124] on icon "button" at bounding box center [689, 120] width 11 height 11
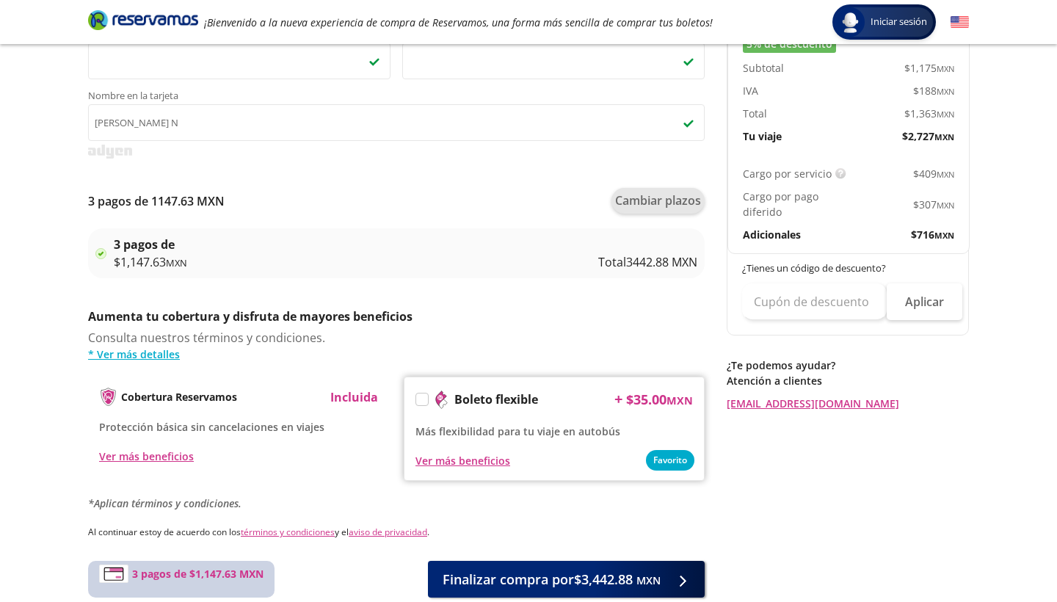
click at [643, 196] on button "Cambiar plazos" at bounding box center [658, 201] width 93 height 26
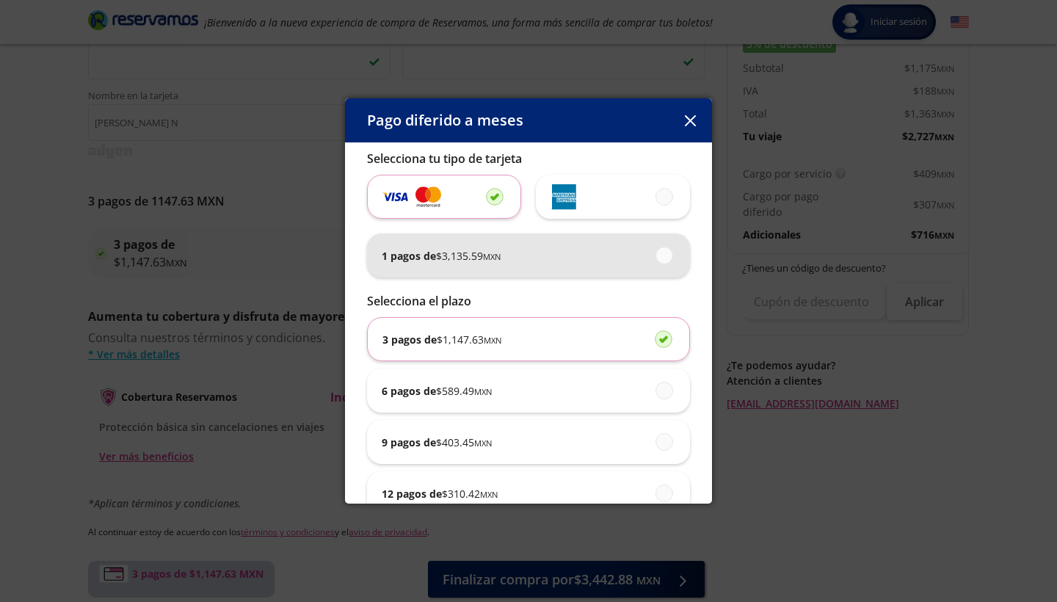
click at [512, 259] on div "1 pagos de $ 3,135.59 MXN" at bounding box center [529, 256] width 294 height 44
click at [656, 259] on input "1 pagos de $ 3,135.59 MXN" at bounding box center [661, 255] width 10 height 10
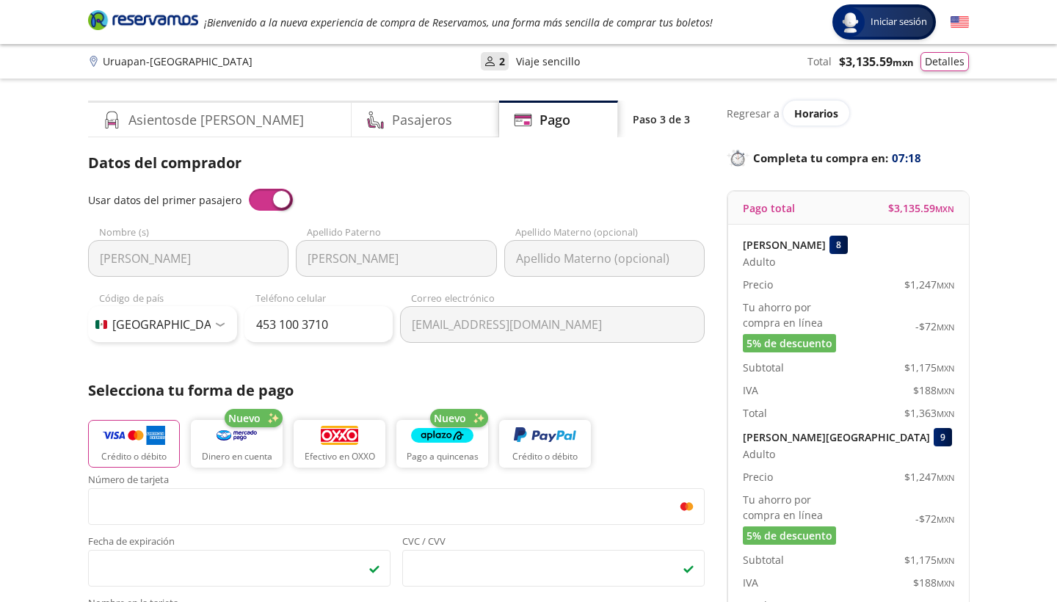
scroll to position [0, 0]
click at [952, 61] on button "Detalles" at bounding box center [945, 59] width 48 height 19
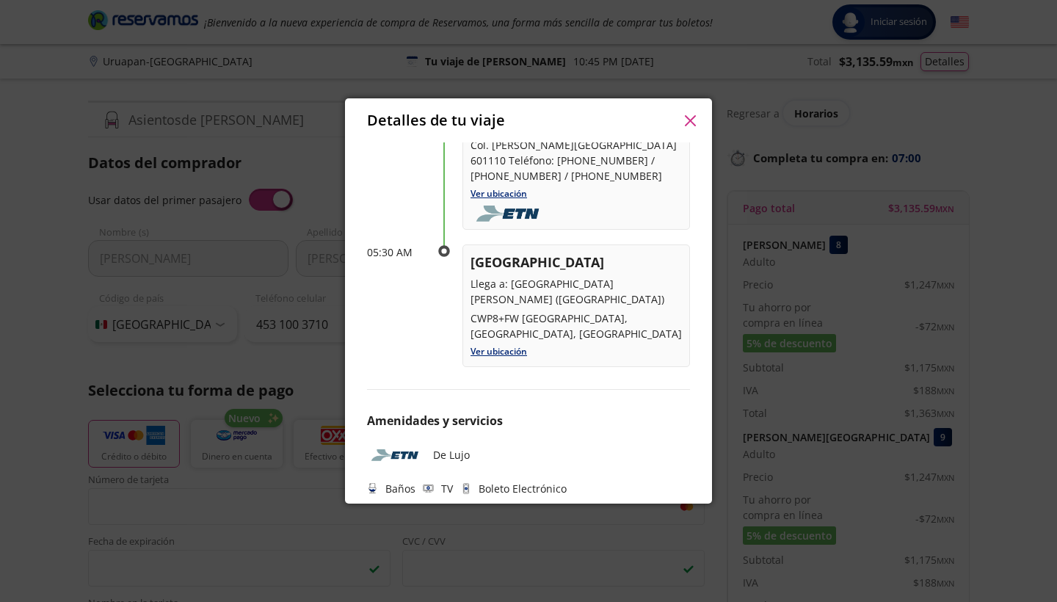
scroll to position [146, 0]
click at [689, 126] on icon "button" at bounding box center [690, 120] width 11 height 11
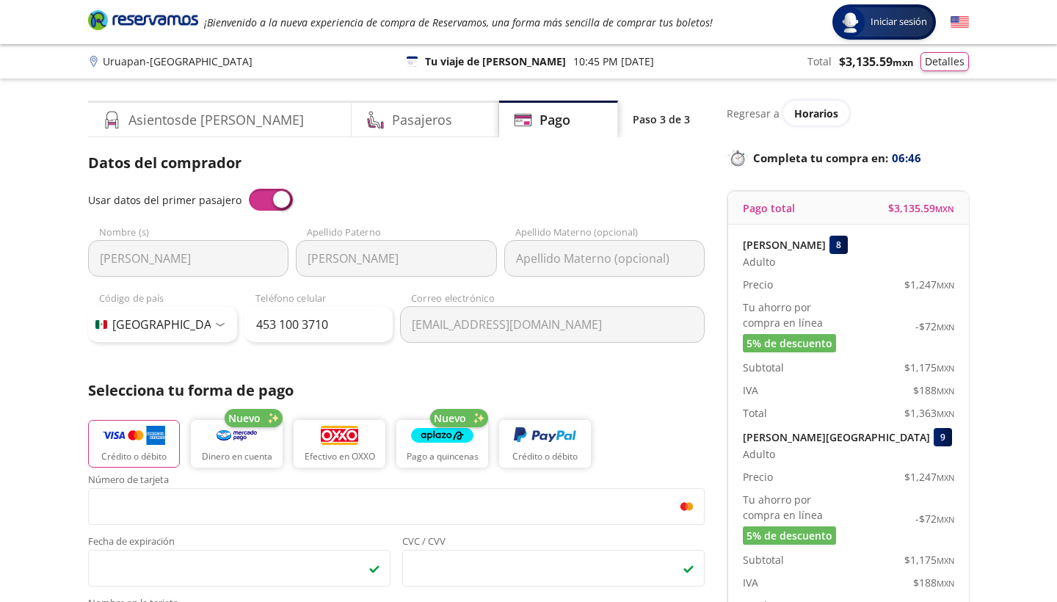
scroll to position [0, 0]
click at [371, 130] on div "Pasajeros" at bounding box center [426, 119] width 148 height 37
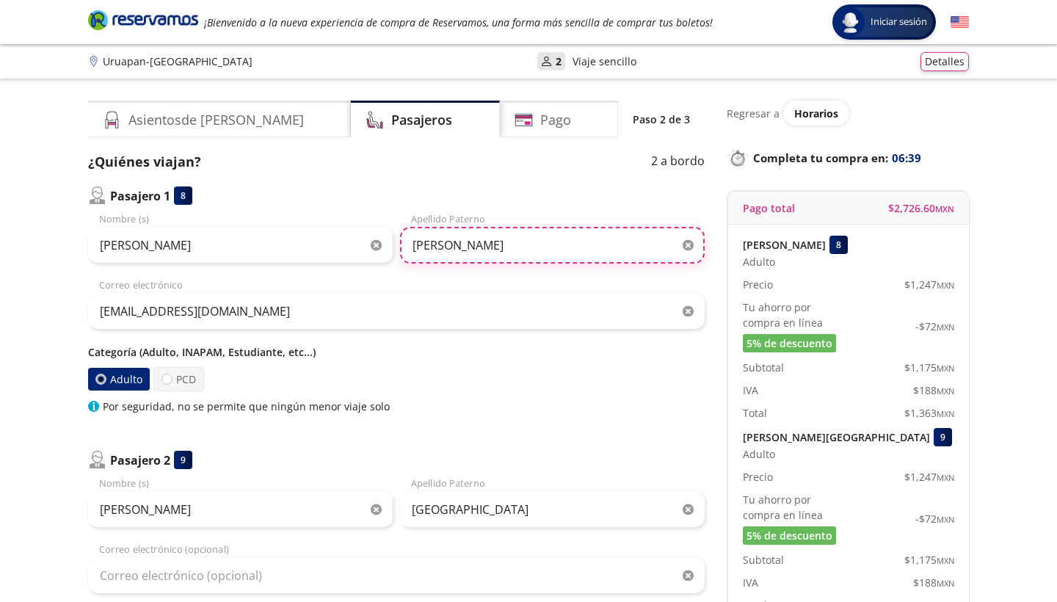
type input "[PERSON_NAME]"
click at [436, 452] on div "Pasajero 2 9" at bounding box center [396, 460] width 617 height 18
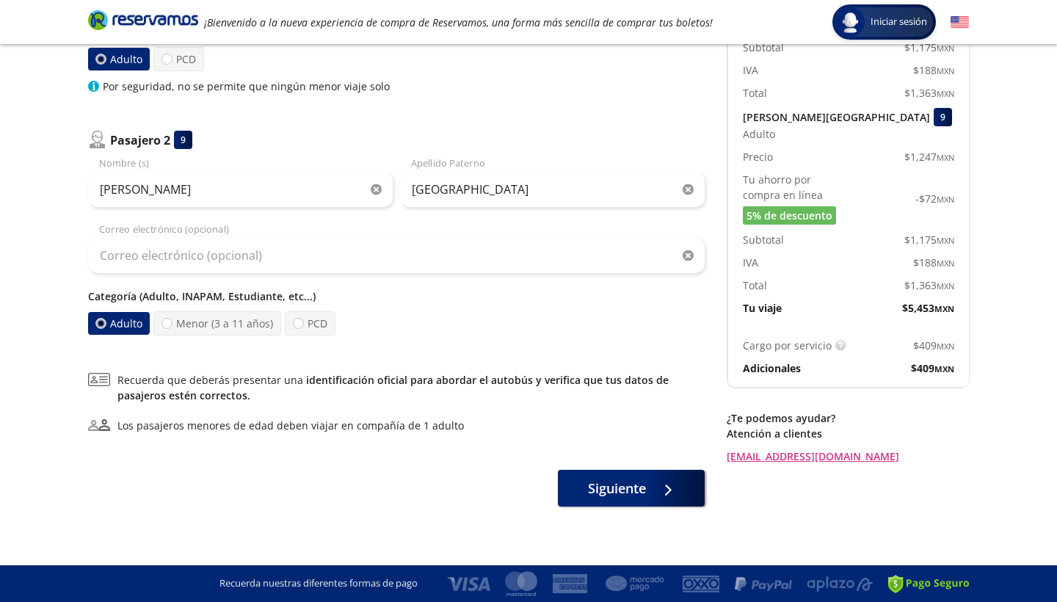
scroll to position [320, 0]
type input "VALENCIA PULIDO"
click at [600, 480] on span "Siguiente" at bounding box center [617, 486] width 58 height 20
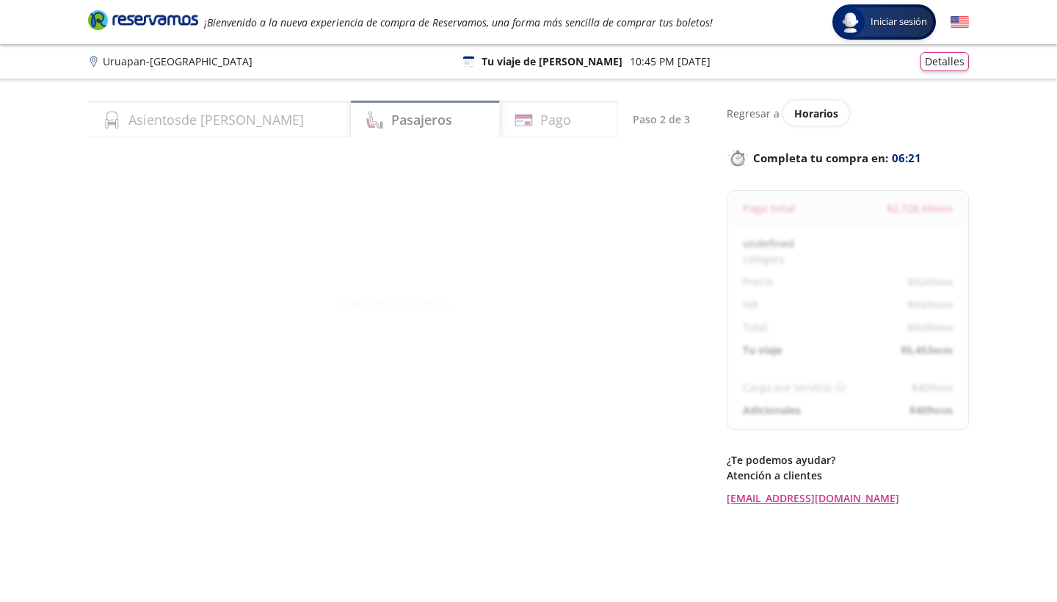
select select "MX"
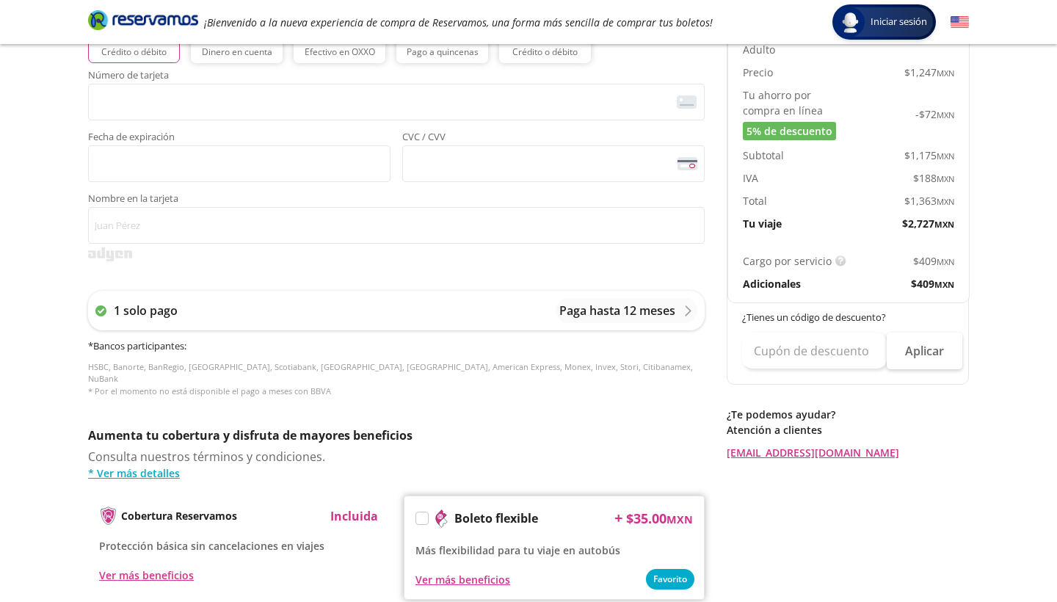
scroll to position [404, 0]
click at [600, 480] on div "Aumenta tu cobertura y disfruta de mayores beneficios Consulta nuestros término…" at bounding box center [396, 528] width 617 height 203
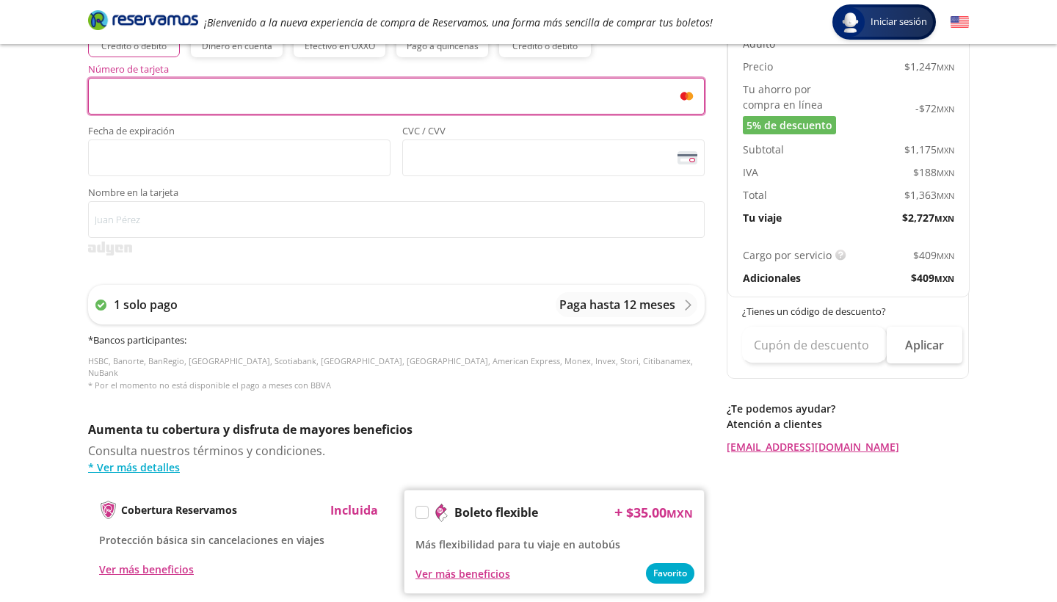
scroll to position [471, 0]
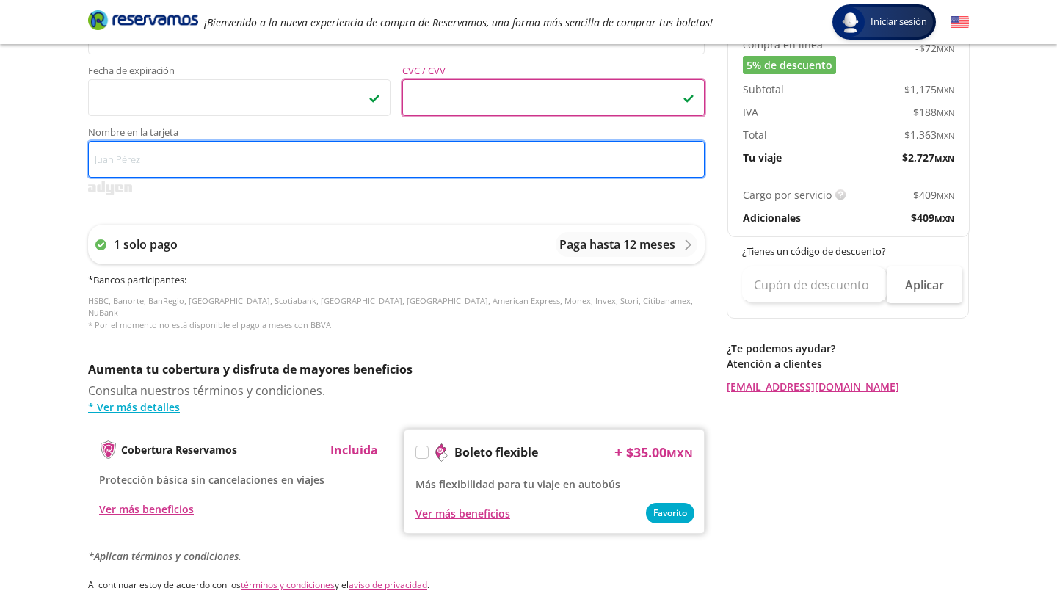
click at [400, 159] on input "Nombre en la tarjeta" at bounding box center [396, 159] width 617 height 37
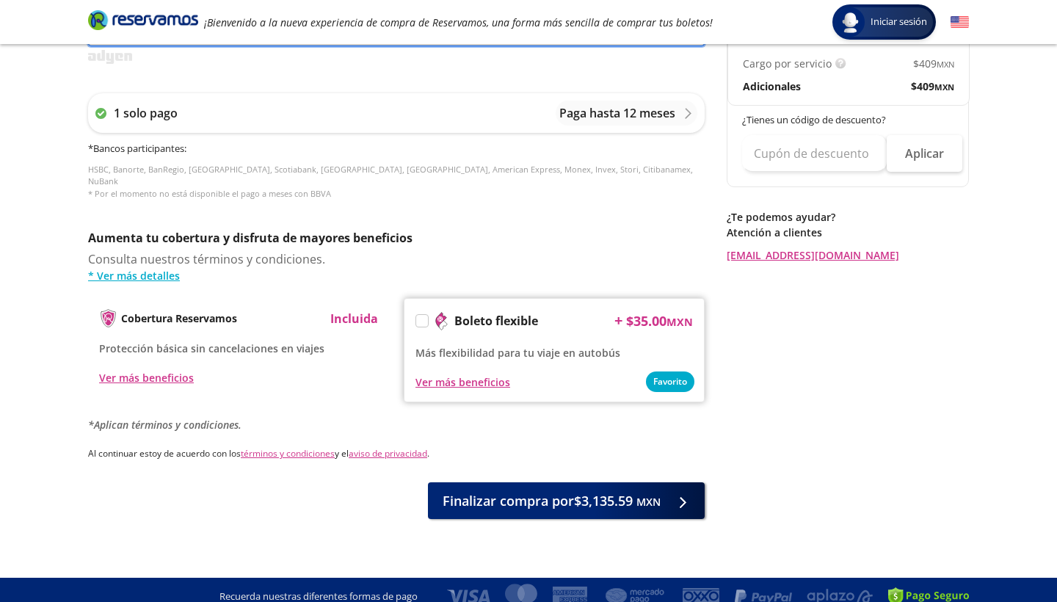
scroll to position [601, 0]
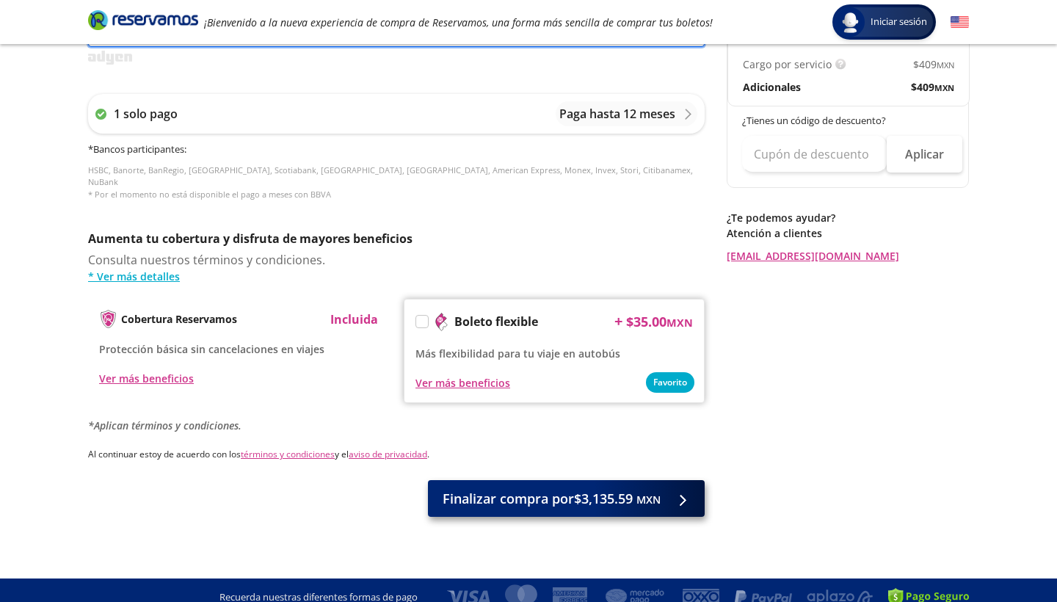
type input "[PERSON_NAME] N"
click at [576, 494] on span "Finalizar compra por $3,135.59 MXN" at bounding box center [552, 499] width 218 height 20
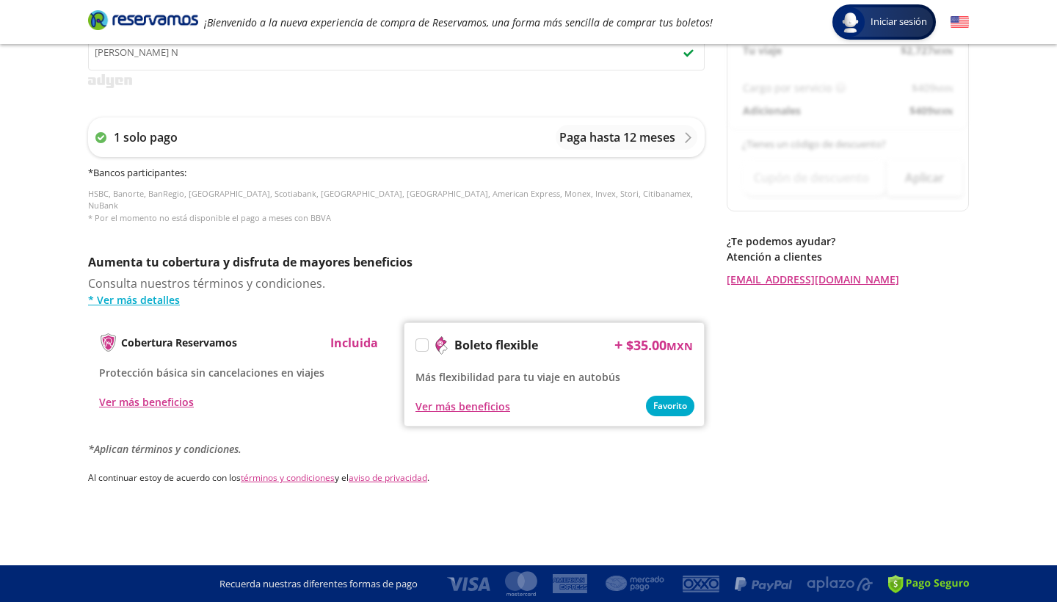
scroll to position [0, 0]
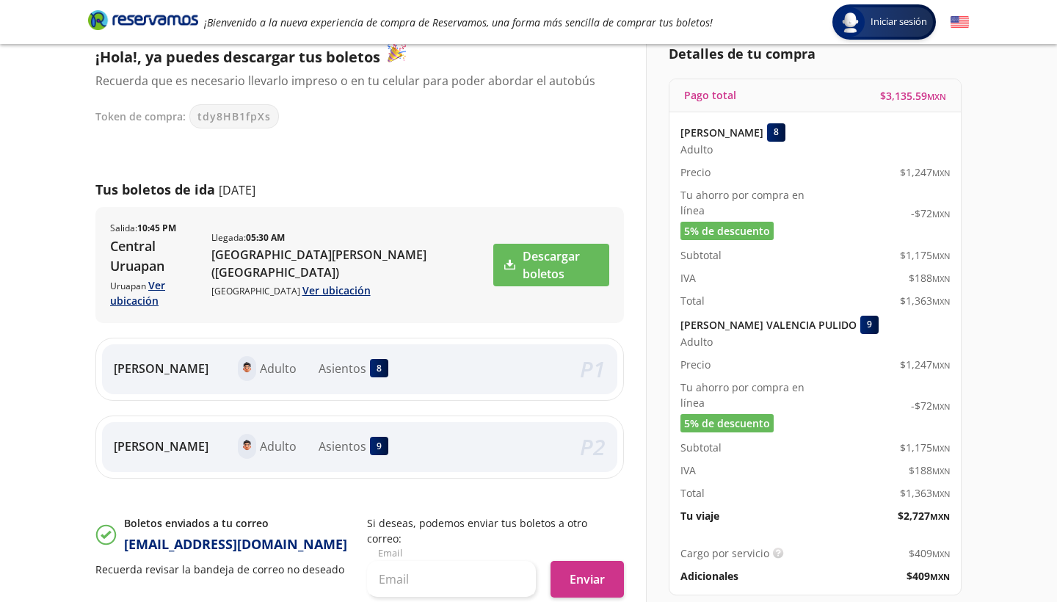
scroll to position [104, 0]
click at [556, 245] on link "Descargar boletos" at bounding box center [551, 266] width 116 height 43
